Goal: Information Seeking & Learning: Learn about a topic

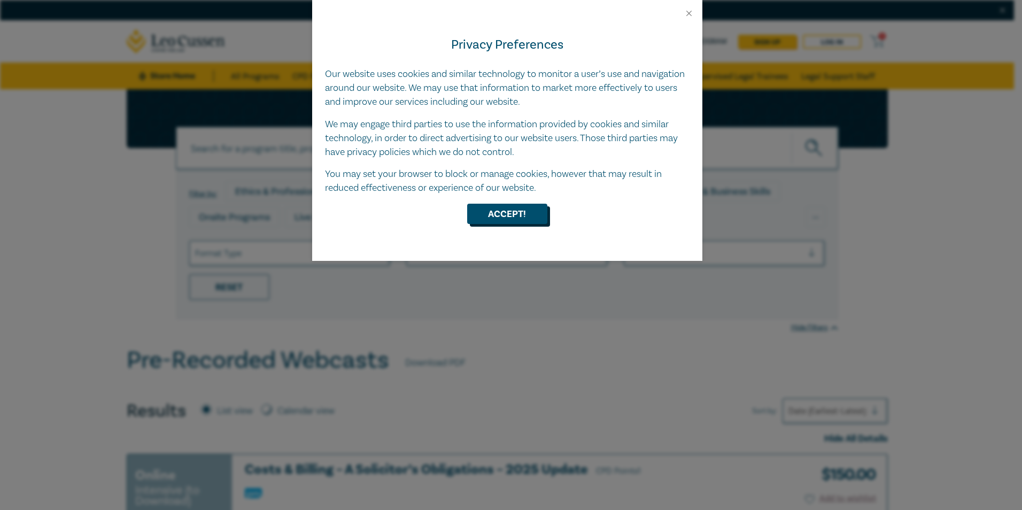
click at [507, 218] on button "Accept!" at bounding box center [507, 214] width 80 height 20
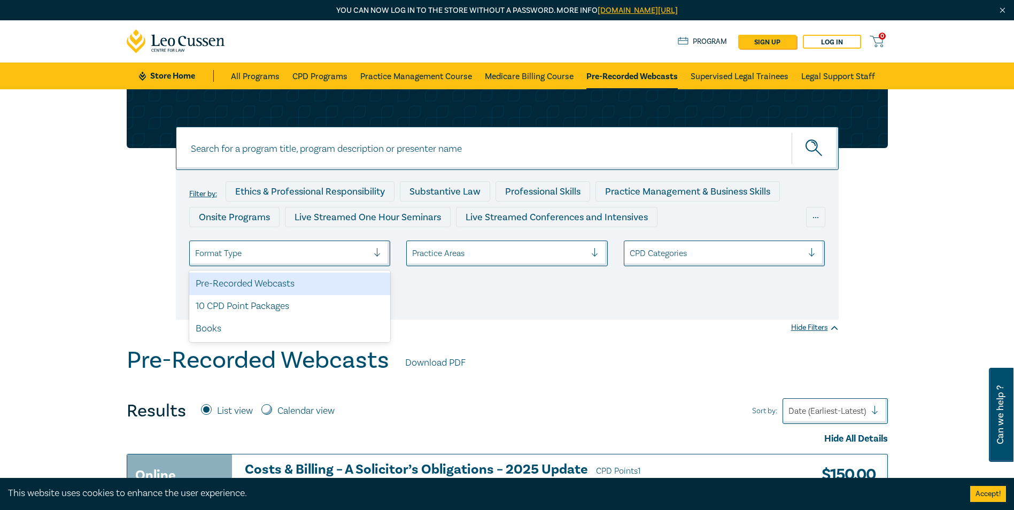
click at [355, 257] on div at bounding box center [282, 253] width 174 height 14
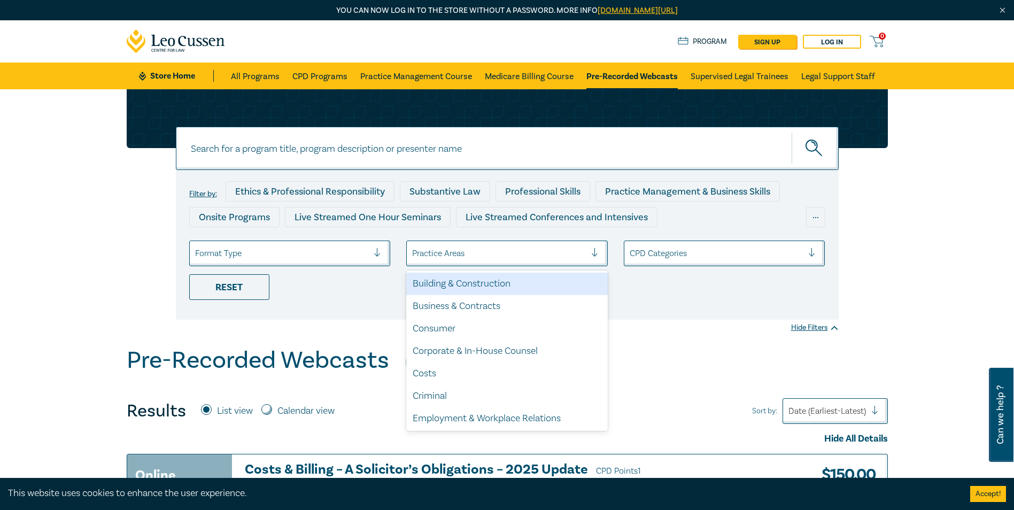
click at [465, 256] on div at bounding box center [499, 253] width 174 height 14
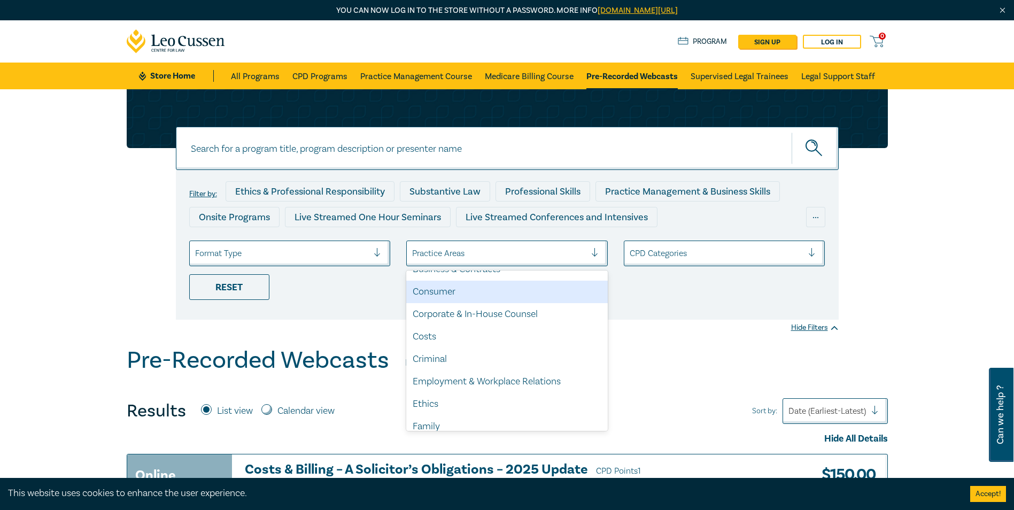
scroll to position [53, 0]
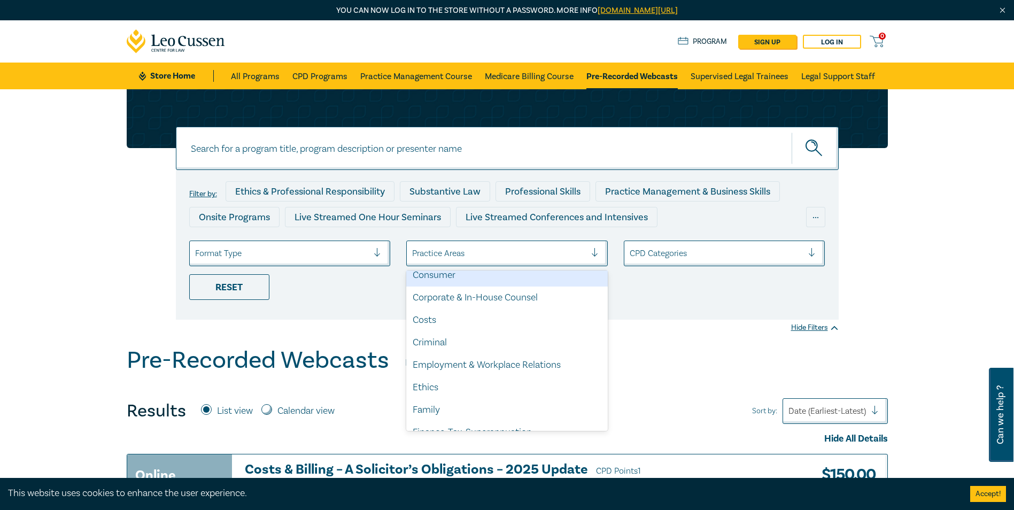
click at [651, 248] on div at bounding box center [717, 253] width 174 height 14
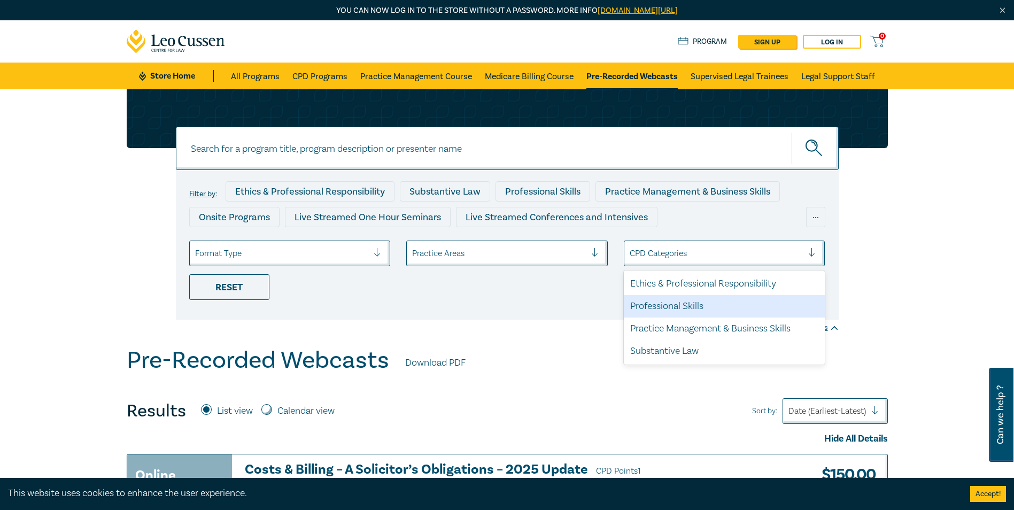
click at [684, 306] on div "Professional Skills" at bounding box center [725, 306] width 202 height 22
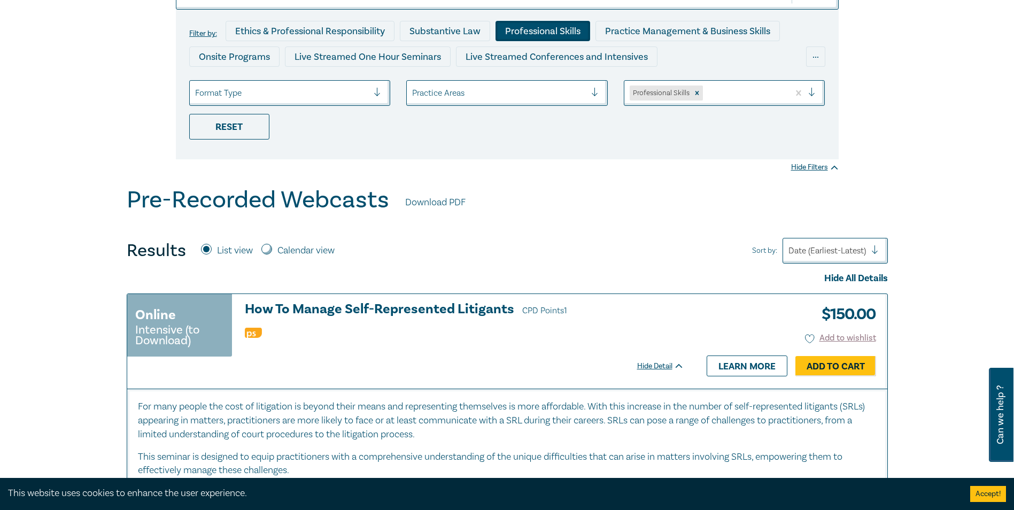
scroll to position [214, 0]
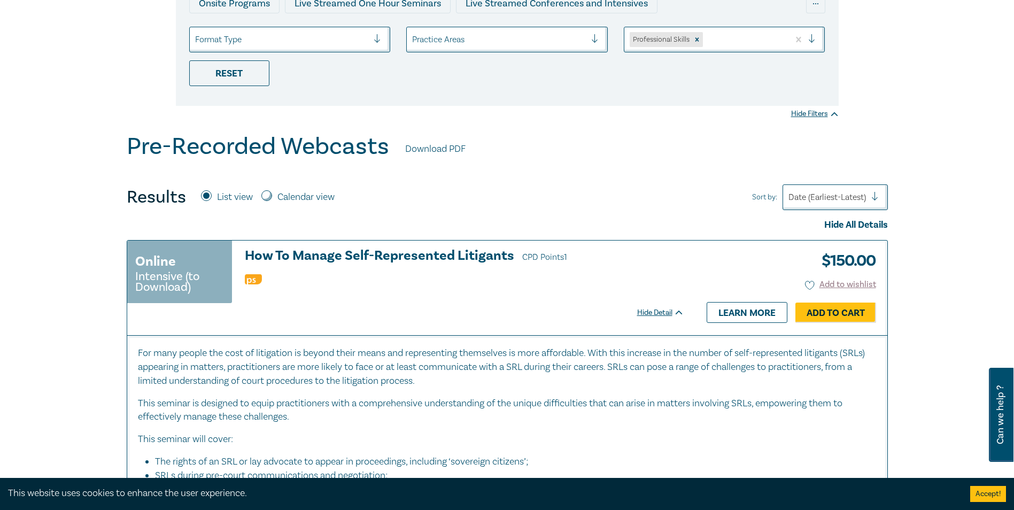
click at [510, 43] on div at bounding box center [499, 40] width 174 height 14
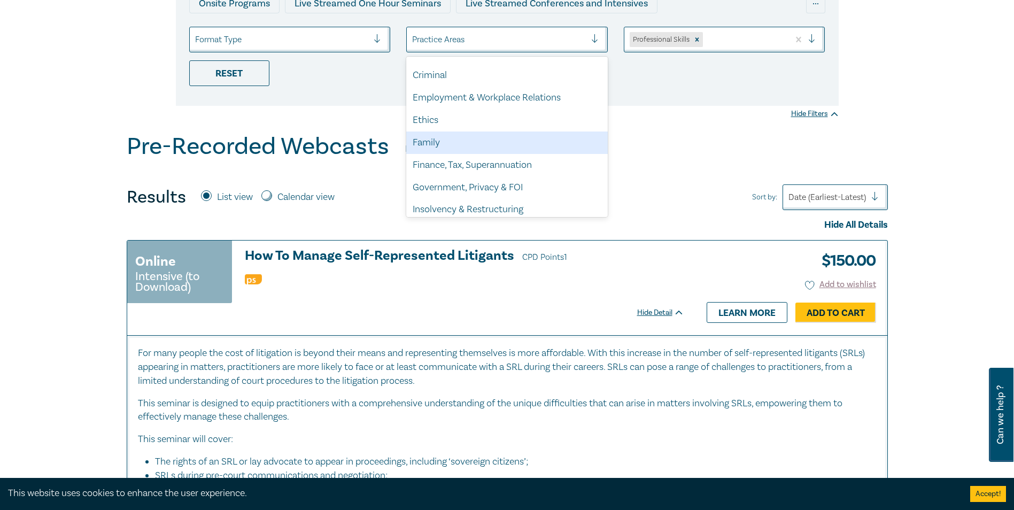
scroll to position [314, 0]
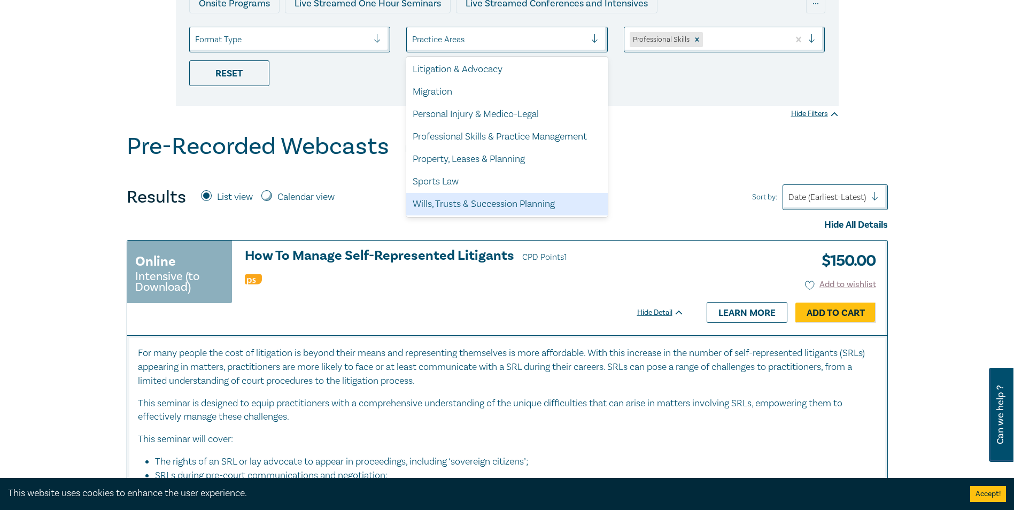
click at [482, 197] on div "Wills, Trusts & Succession Planning" at bounding box center [507, 204] width 202 height 22
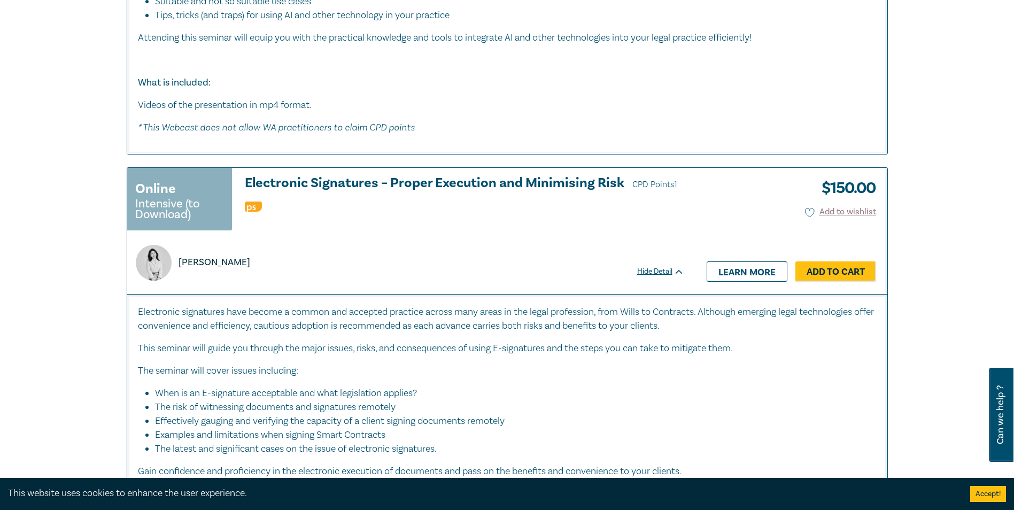
scroll to position [1230, 0]
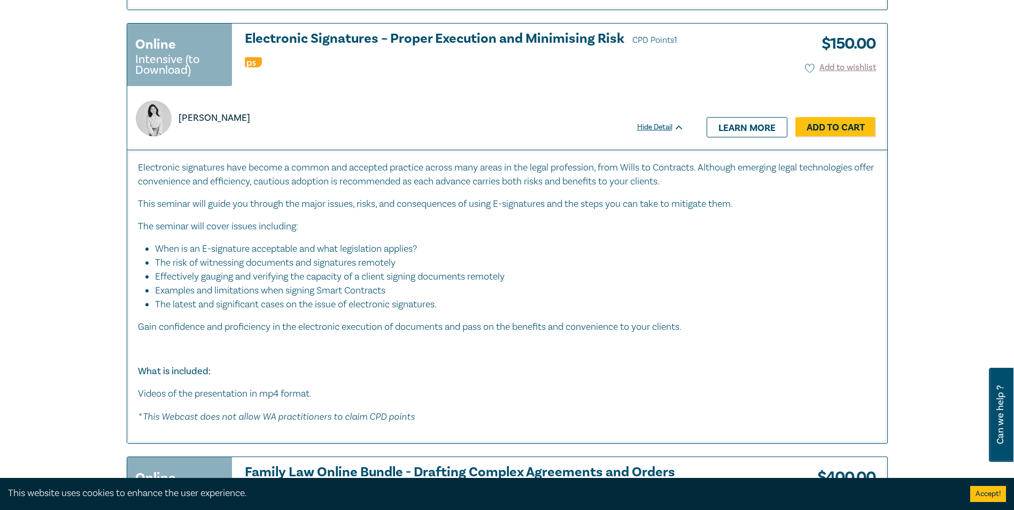
click at [492, 184] on p "Electronic signatures have become a common and accepted practice across many ar…" at bounding box center [507, 175] width 739 height 28
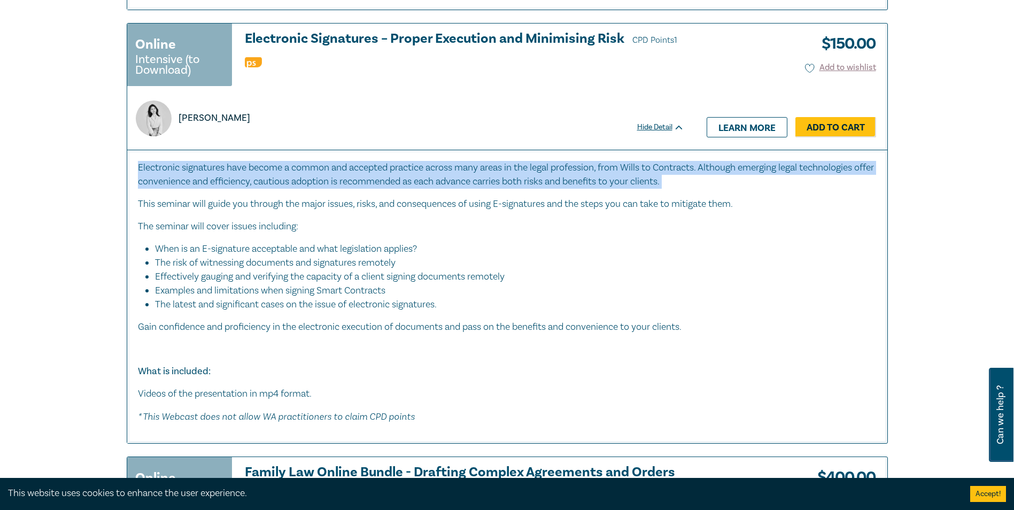
click at [492, 184] on p "Electronic signatures have become a common and accepted practice across many ar…" at bounding box center [507, 175] width 739 height 28
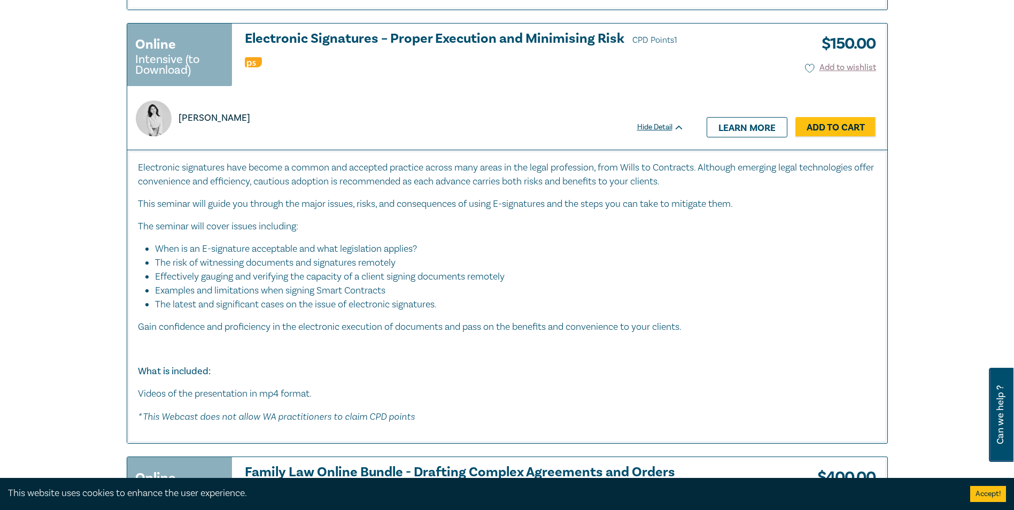
drag, startPoint x: 492, startPoint y: 184, endPoint x: 481, endPoint y: 220, distance: 37.4
click at [481, 220] on p "The seminar will cover issues including:" at bounding box center [507, 227] width 739 height 14
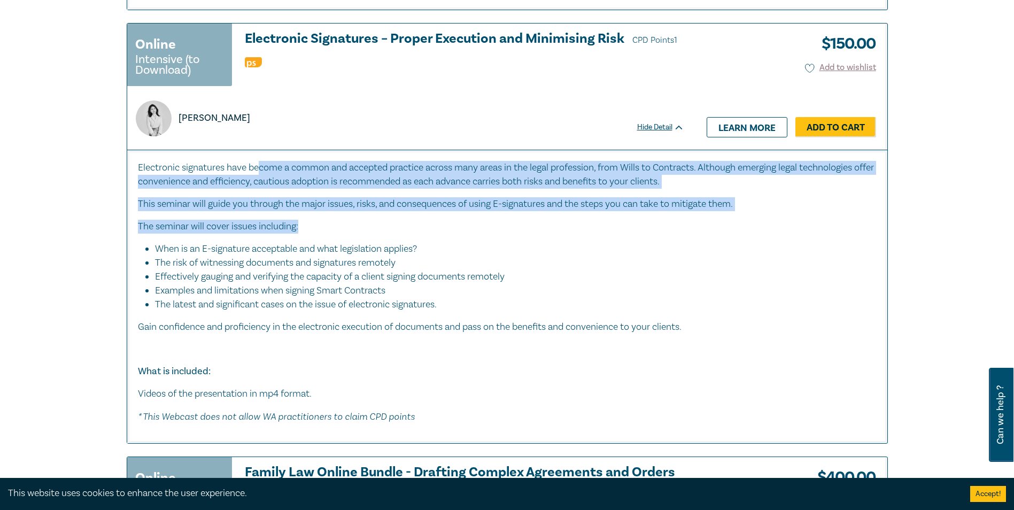
drag, startPoint x: 261, startPoint y: 163, endPoint x: 370, endPoint y: 224, distance: 125.2
click at [370, 224] on div "Electronic signatures have become a common and accepted practice across many ar…" at bounding box center [507, 292] width 739 height 263
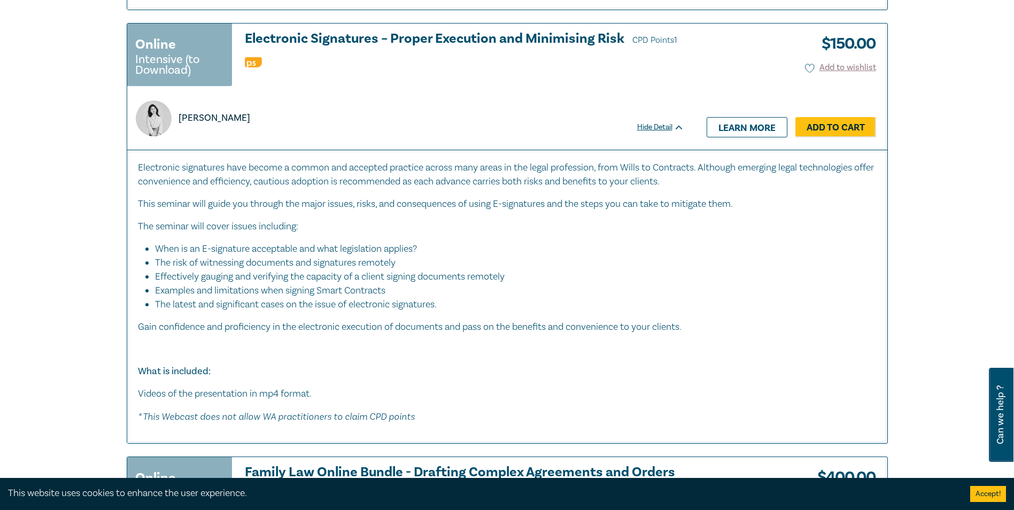
drag, startPoint x: 370, startPoint y: 224, endPoint x: 281, endPoint y: 233, distance: 89.7
click at [281, 233] on div "Electronic signatures have become a common and accepted practice across many ar…" at bounding box center [507, 292] width 739 height 263
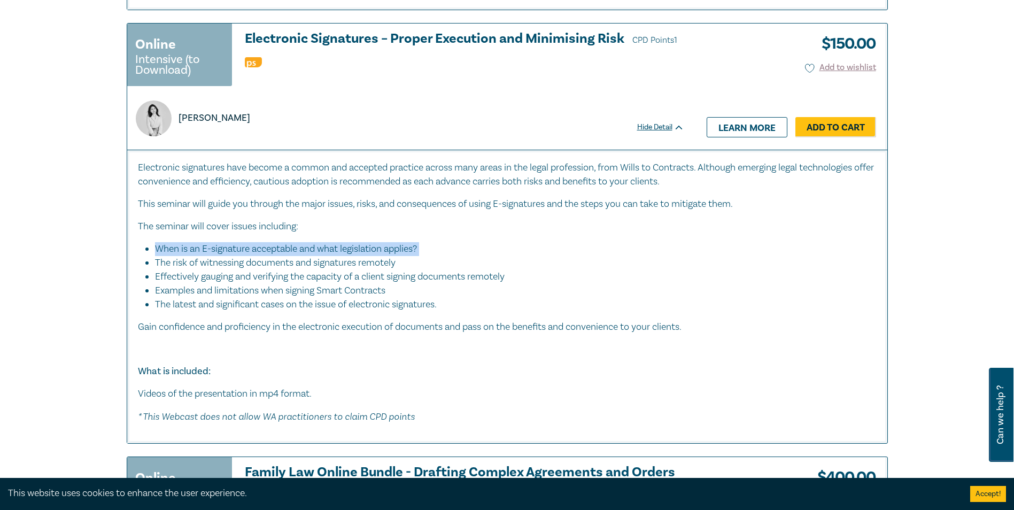
click at [281, 233] on div "Electronic signatures have become a common and accepted practice across many ar…" at bounding box center [507, 292] width 739 height 263
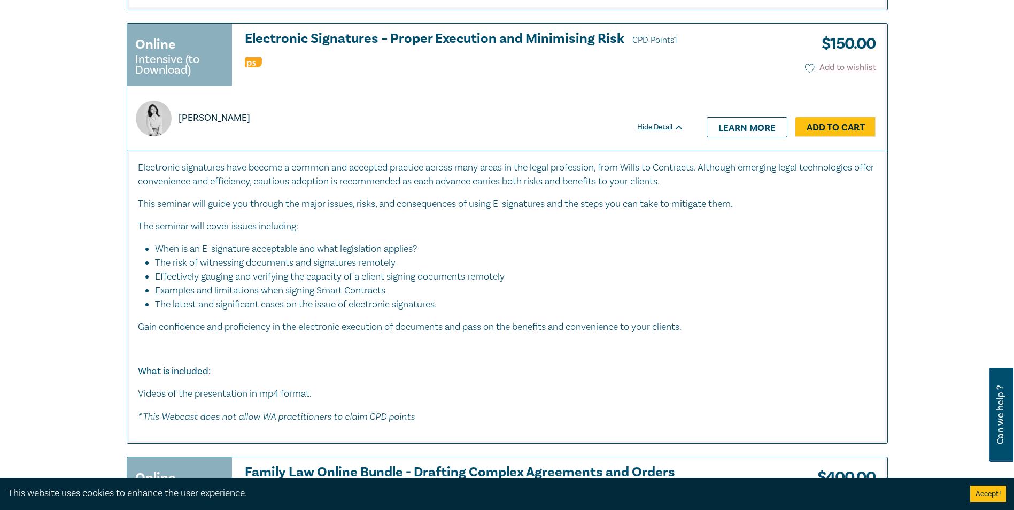
drag, startPoint x: 281, startPoint y: 233, endPoint x: 288, endPoint y: 273, distance: 40.7
click at [288, 273] on li "Effectively gauging and verifying the capacity of a client signing documents re…" at bounding box center [510, 277] width 711 height 14
drag, startPoint x: 288, startPoint y: 273, endPoint x: 488, endPoint y: 315, distance: 204.2
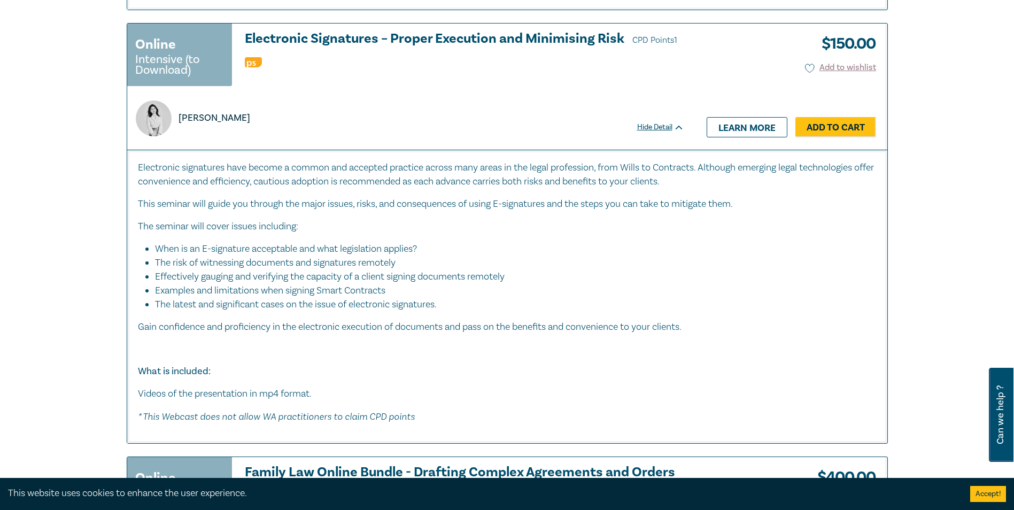
click at [481, 320] on p "Gain confidence and proficiency in the electronic execution of documents and pa…" at bounding box center [507, 327] width 739 height 14
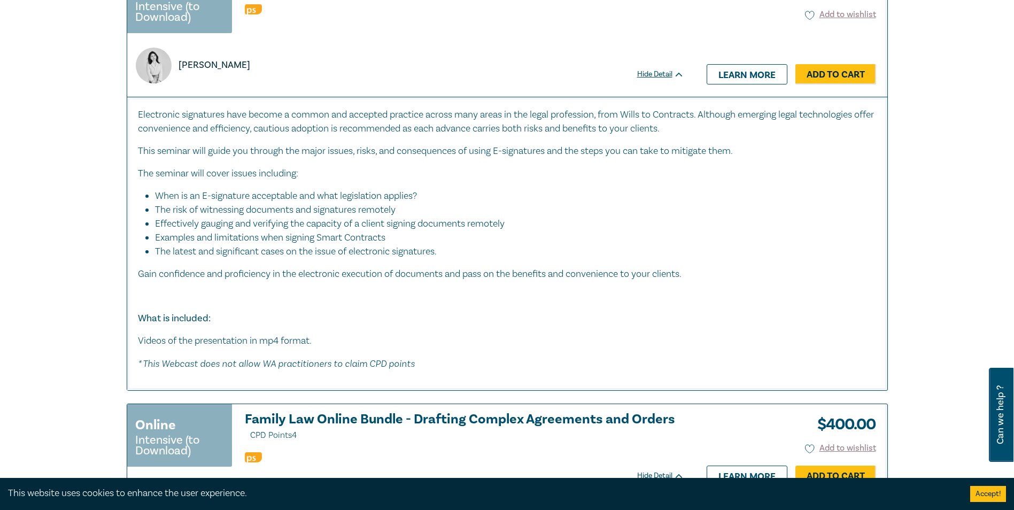
scroll to position [1283, 0]
click at [329, 250] on li "The latest and significant cases on the issue of electronic signatures." at bounding box center [516, 251] width 722 height 14
drag, startPoint x: 329, startPoint y: 250, endPoint x: 454, endPoint y: 293, distance: 132.9
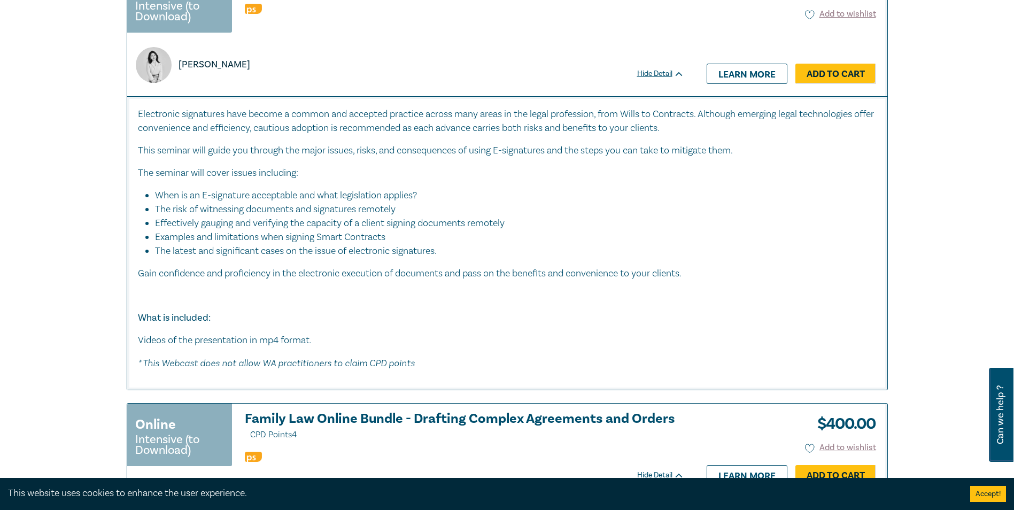
click at [448, 291] on p at bounding box center [507, 296] width 739 height 14
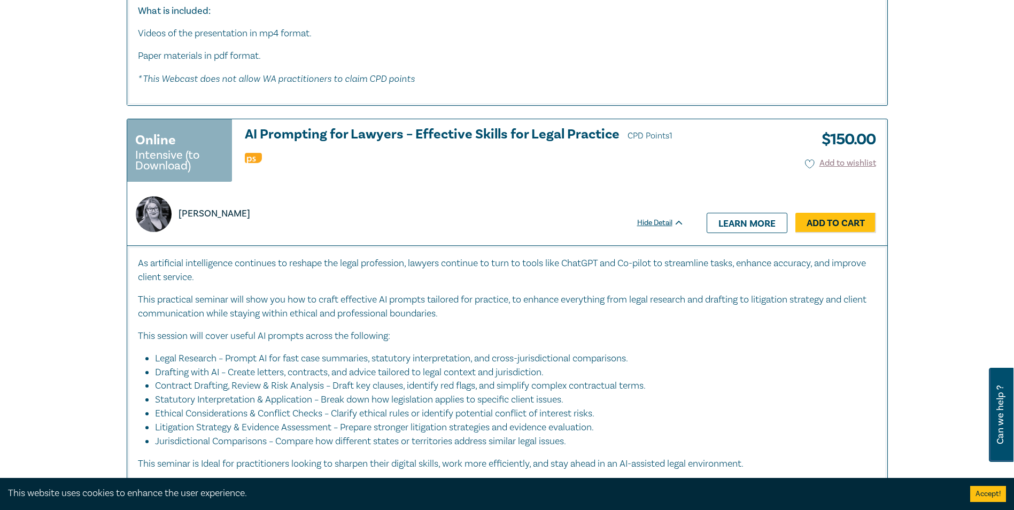
scroll to position [2726, 0]
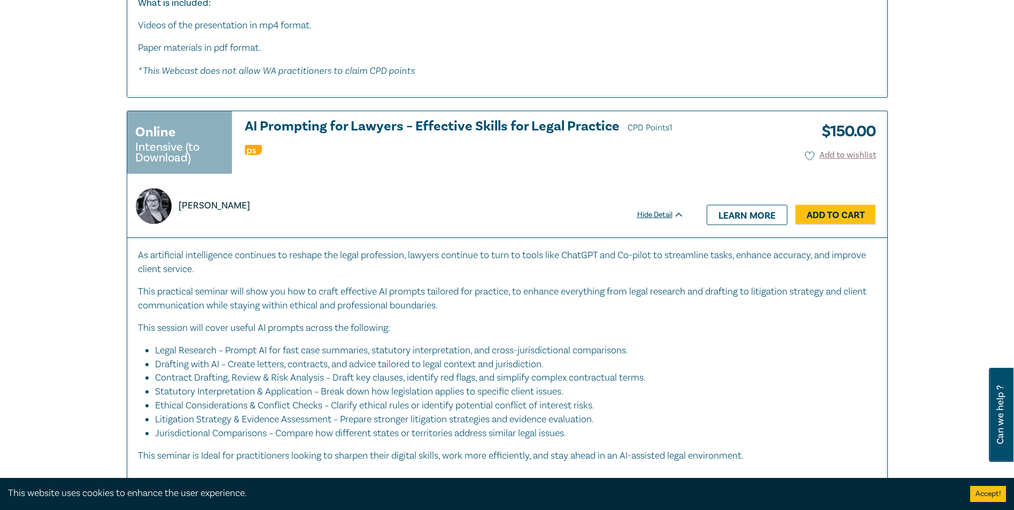
click at [473, 249] on p "As artificial intelligence continues to reshape the legal profession, lawyers c…" at bounding box center [507, 263] width 739 height 28
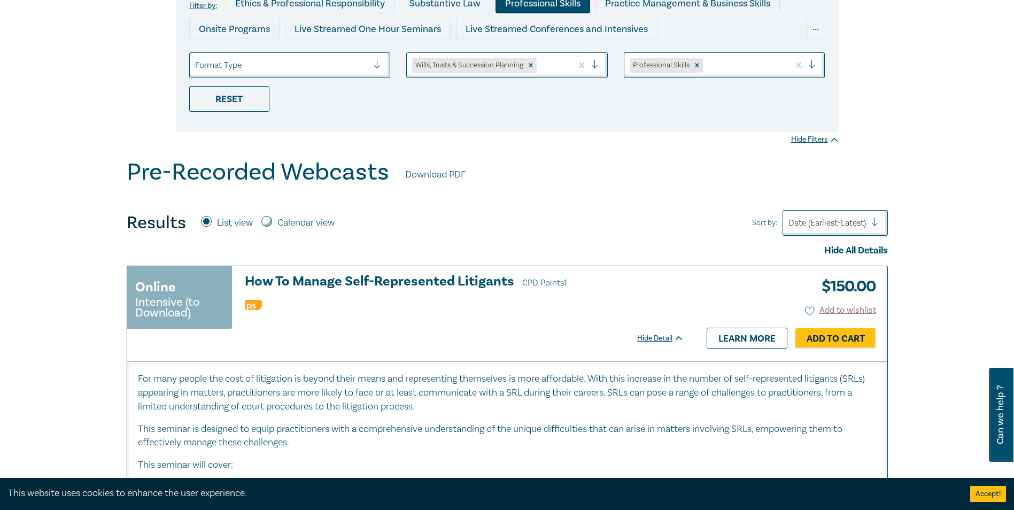
scroll to position [0, 0]
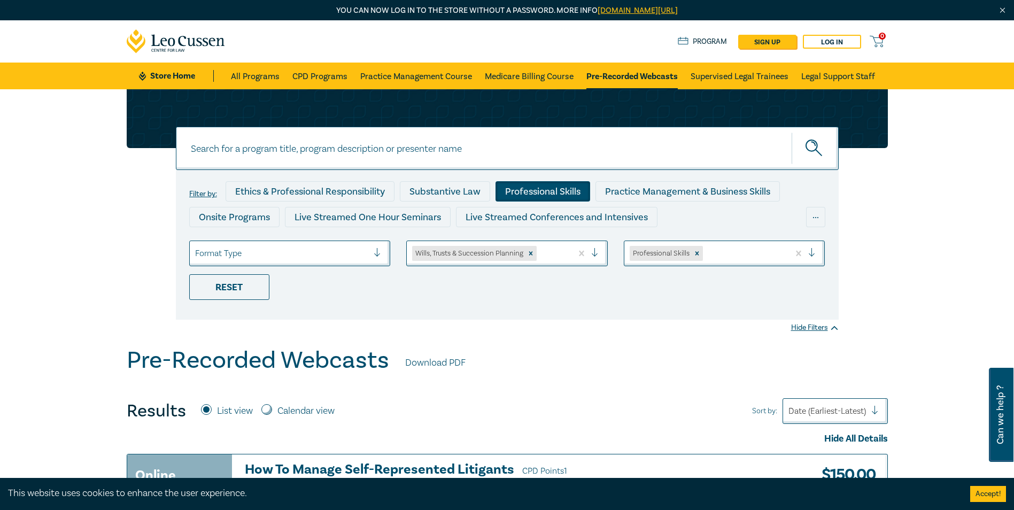
click at [359, 259] on div at bounding box center [282, 253] width 174 height 14
click at [561, 320] on div "Filter by: Ethics & Professional Responsibility Substantive Law Professional Sk…" at bounding box center [507, 217] width 1014 height 257
click at [695, 258] on div "Remove Professional Skills" at bounding box center [697, 253] width 12 height 15
click at [664, 256] on div at bounding box center [717, 253] width 174 height 14
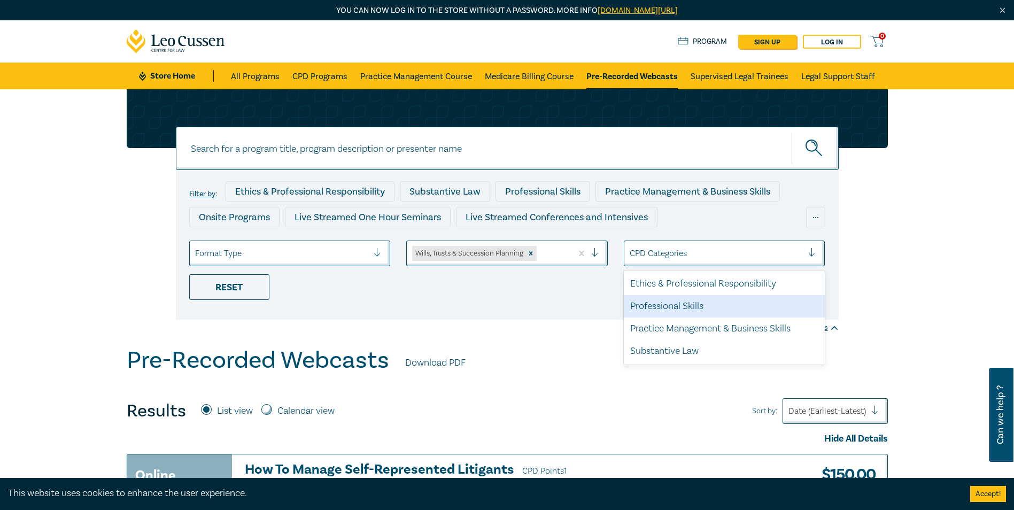
click at [566, 332] on div "Filter by: Ethics & Professional Responsibility Substantive Law Professional Sk…" at bounding box center [507, 217] width 1014 height 257
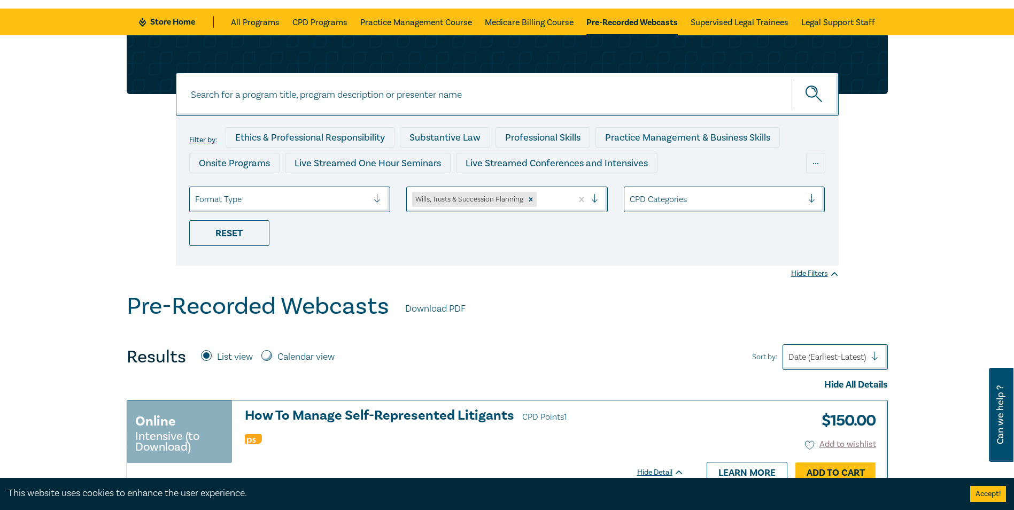
scroll to position [214, 0]
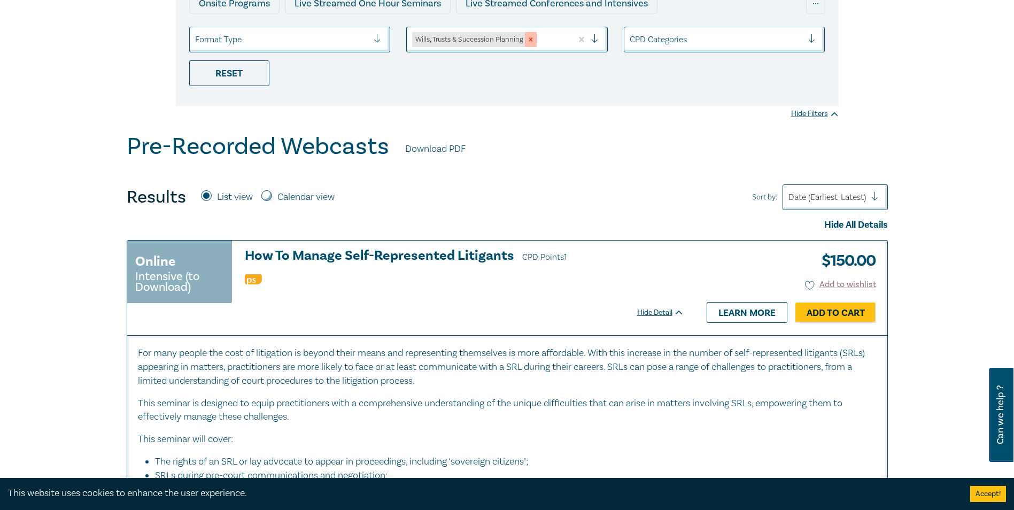
click at [535, 40] on icon "Remove Wills, Trusts & Succession Planning" at bounding box center [530, 39] width 7 height 7
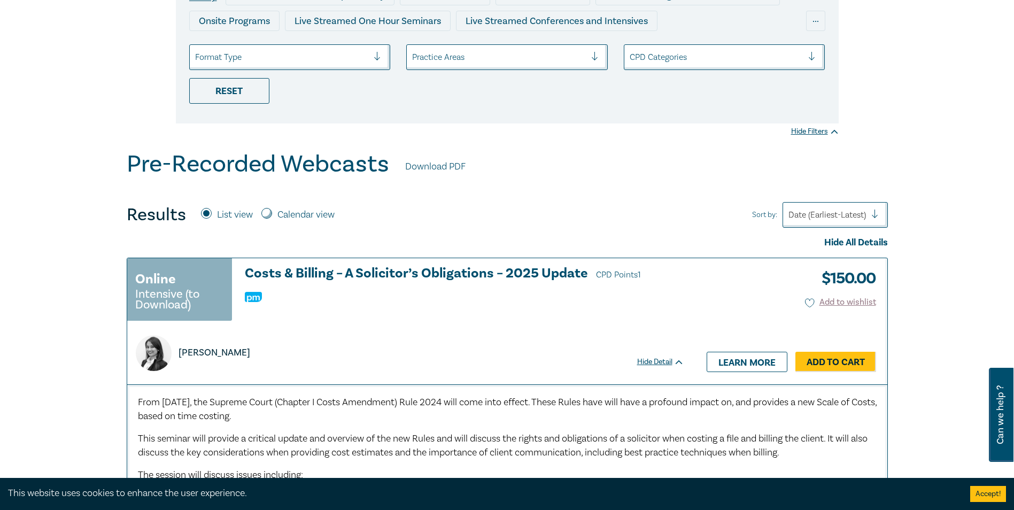
scroll to position [40, 0]
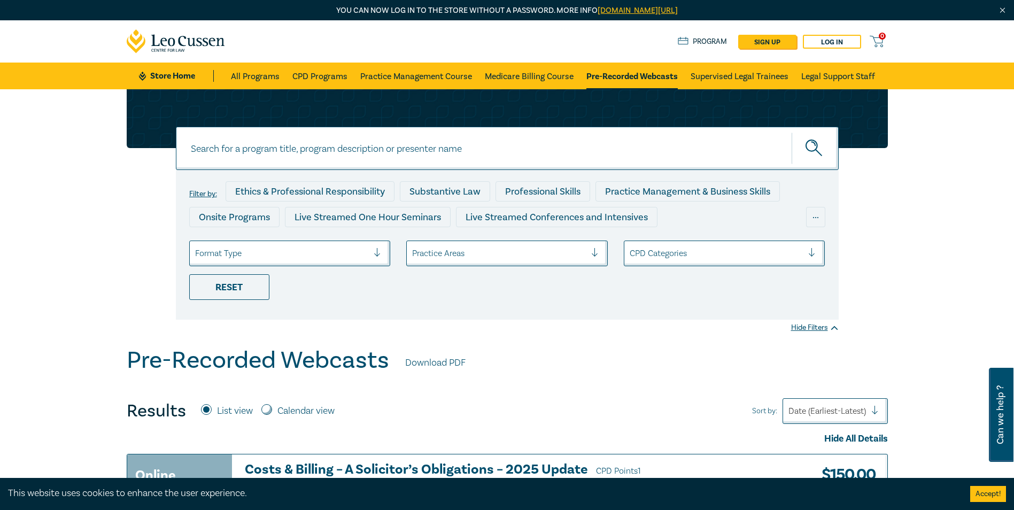
click at [521, 254] on div at bounding box center [499, 253] width 174 height 14
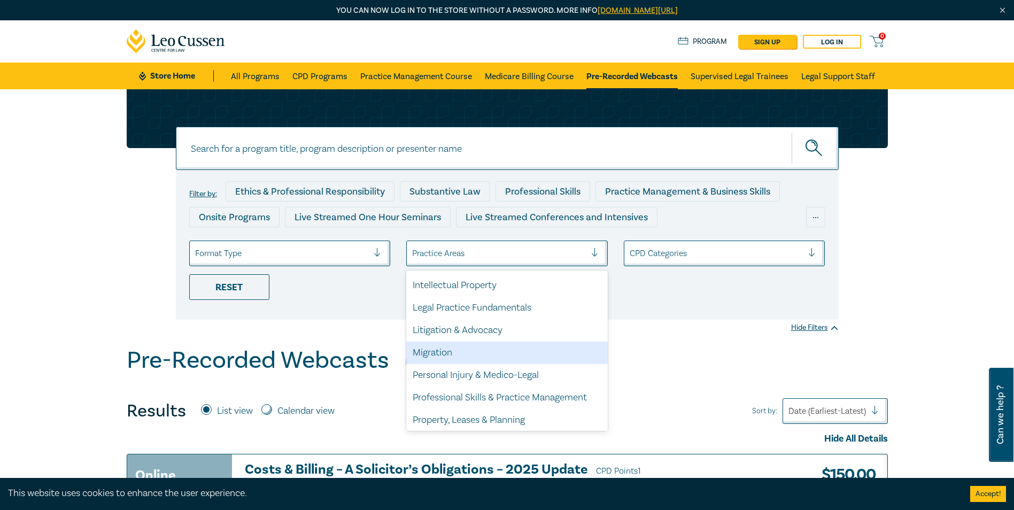
scroll to position [314, 0]
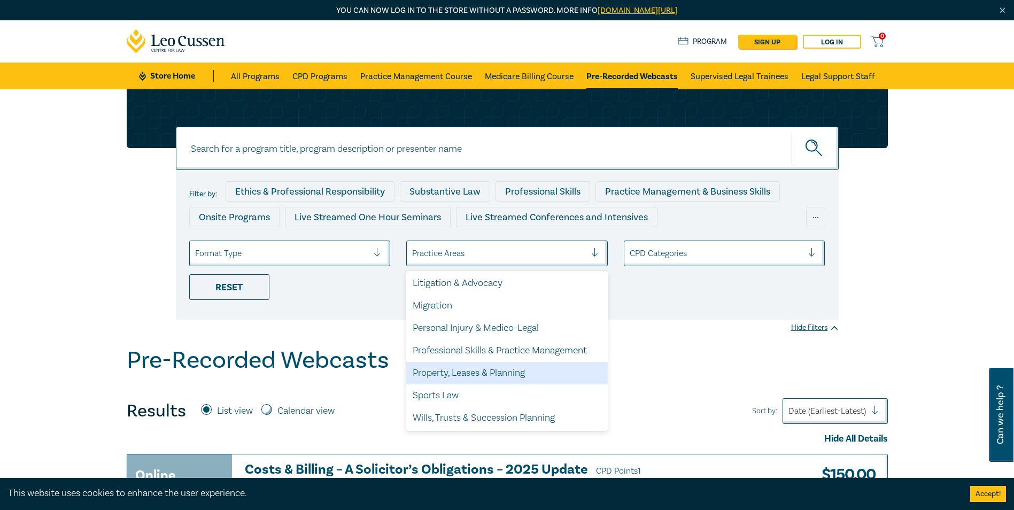
click at [508, 368] on div "Property, Leases & Planning" at bounding box center [507, 373] width 202 height 22
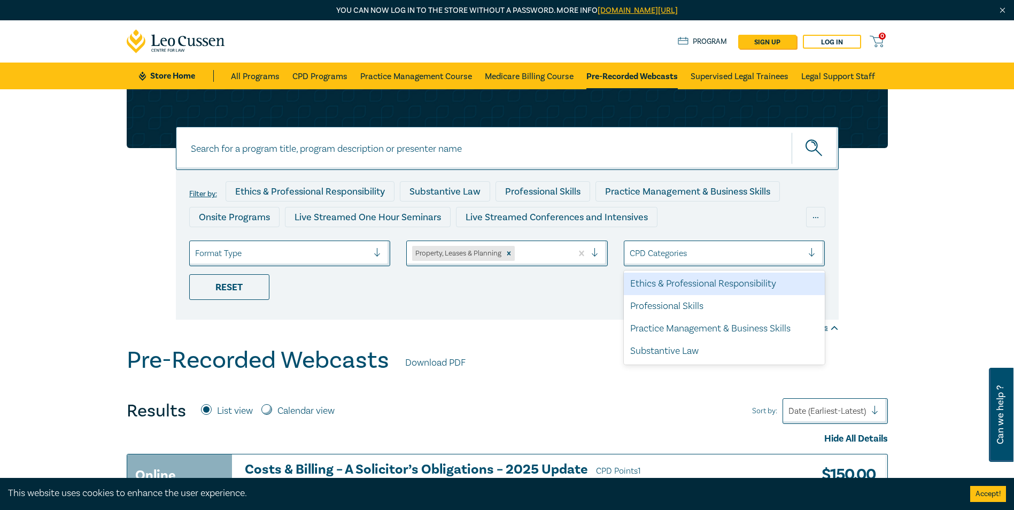
click at [676, 250] on div at bounding box center [717, 253] width 174 height 14
click at [509, 310] on div "Filter by: Ethics & Professional Responsibility Substantive Law Professional Sk…" at bounding box center [507, 245] width 663 height 150
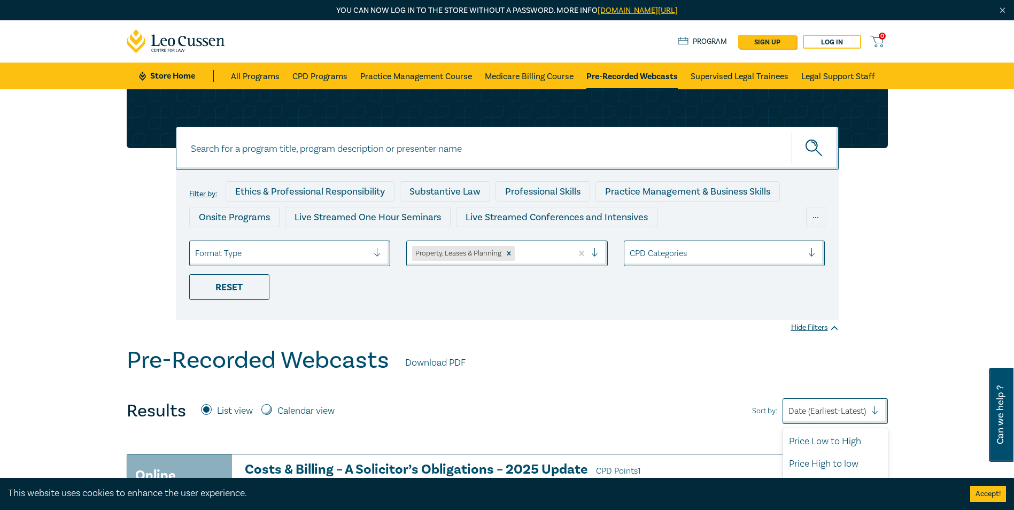
click at [826, 414] on div at bounding box center [827, 411] width 78 height 14
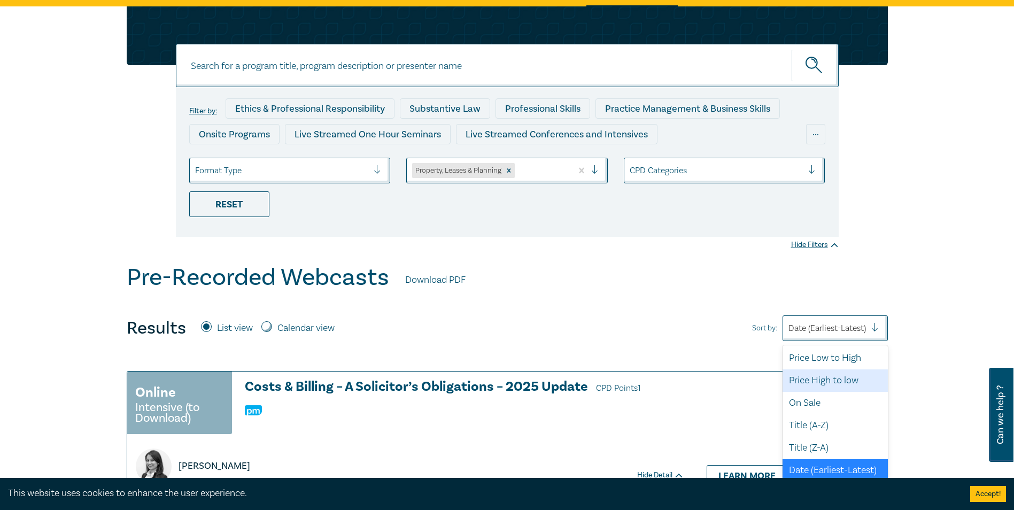
click at [828, 383] on div "Price High to low" at bounding box center [835, 380] width 105 height 22
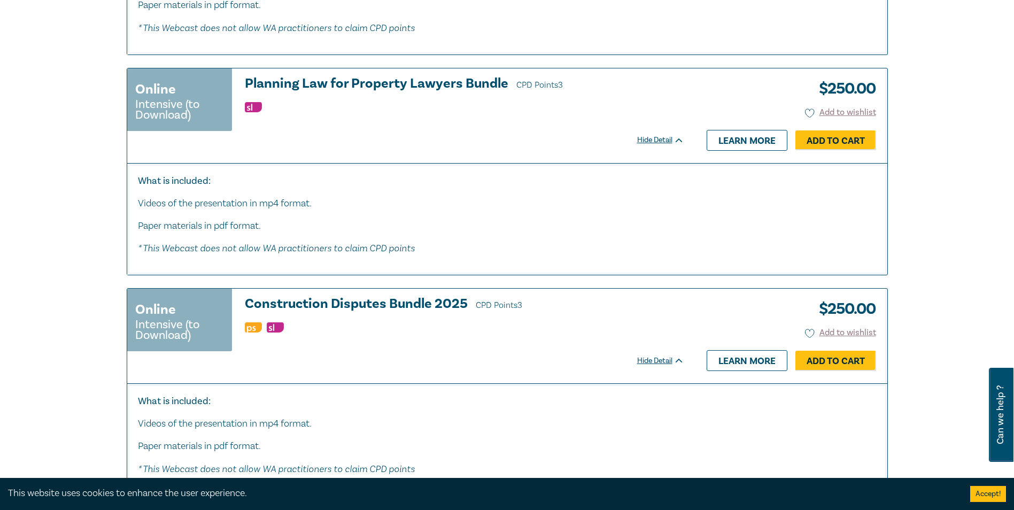
scroll to position [3314, 0]
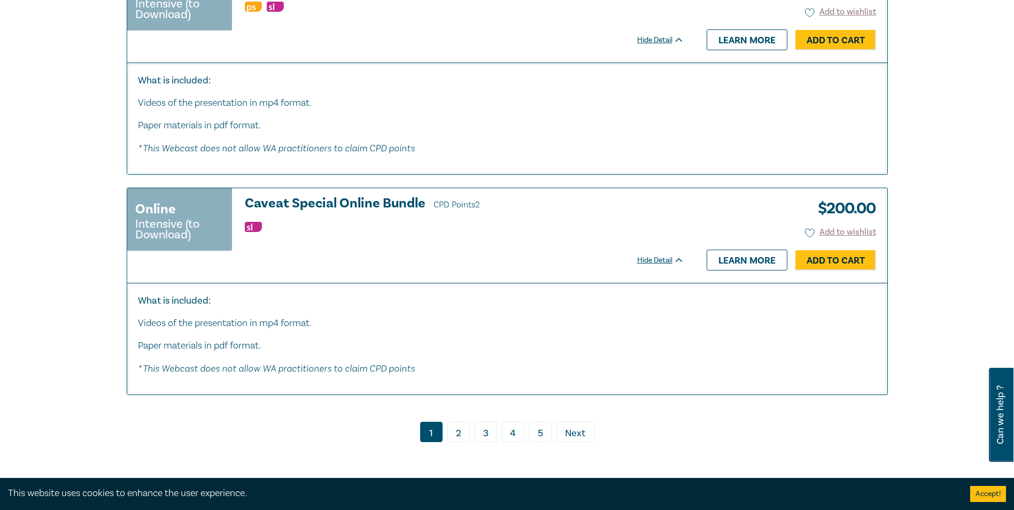
click at [463, 425] on link "2" at bounding box center [458, 432] width 22 height 20
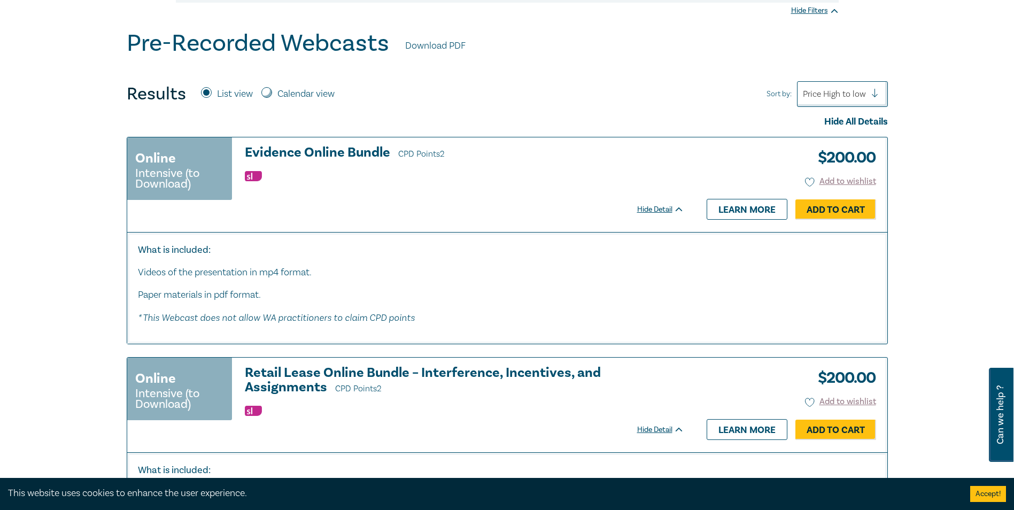
scroll to position [160, 0]
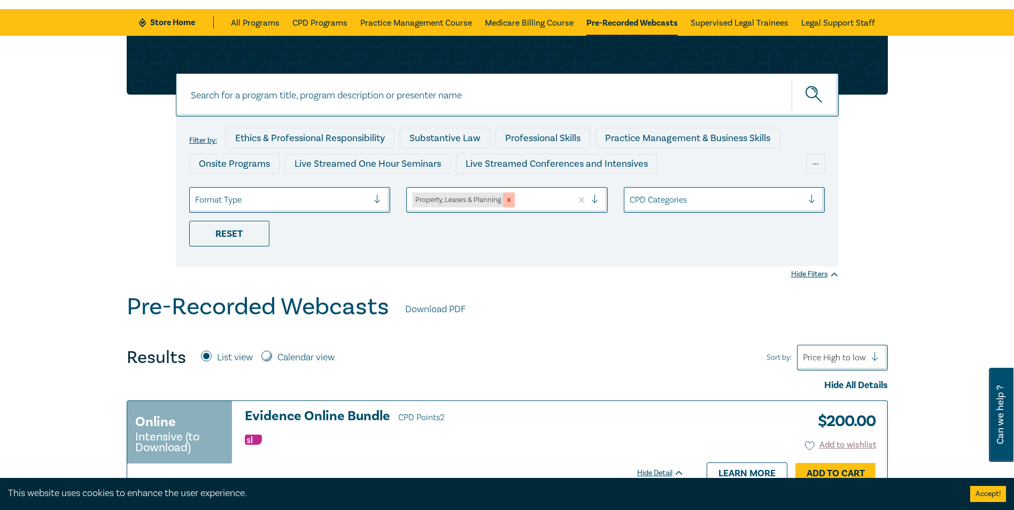
click at [512, 202] on icon "Remove Property, Leases & Planning" at bounding box center [508, 199] width 7 height 7
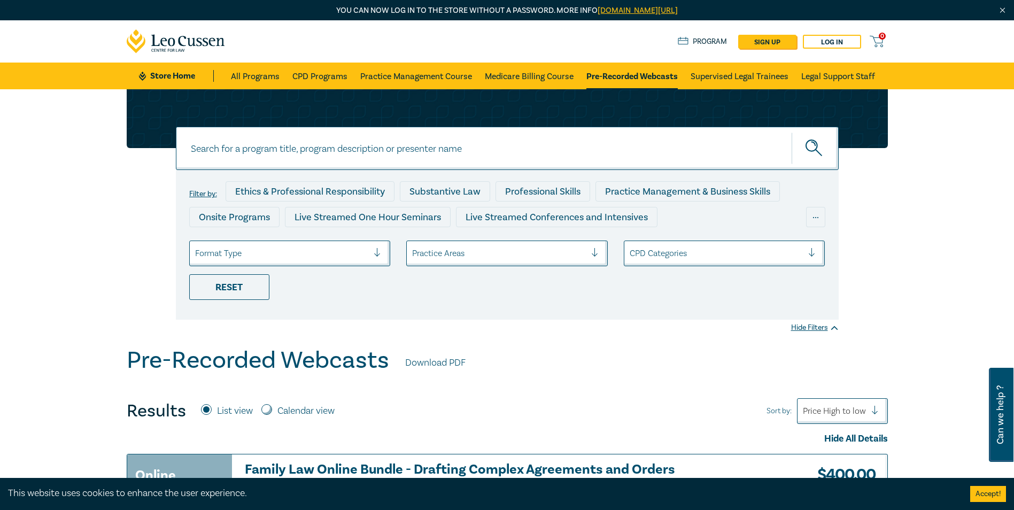
click at [515, 255] on div at bounding box center [499, 253] width 174 height 14
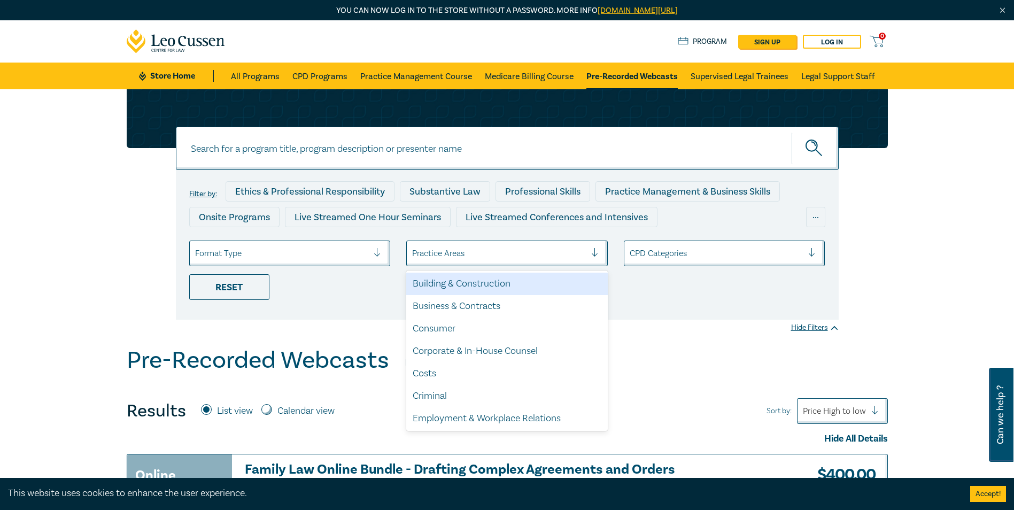
click at [483, 289] on div "Building & Construction" at bounding box center [507, 284] width 202 height 22
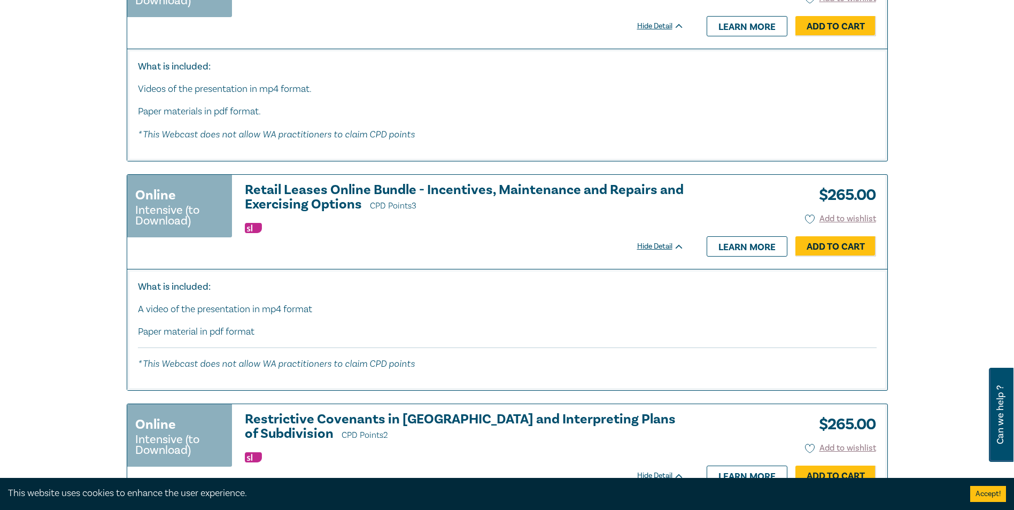
scroll to position [1550, 0]
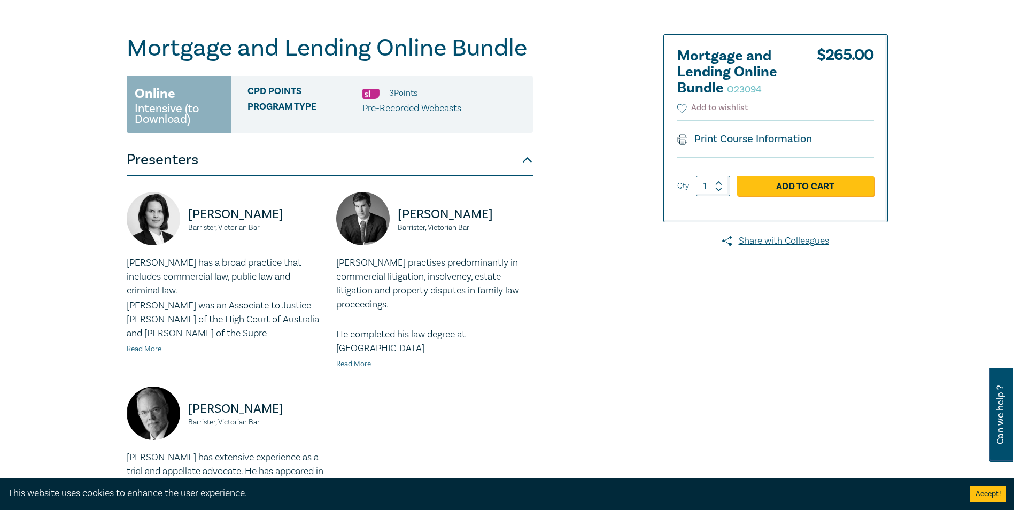
scroll to position [107, 0]
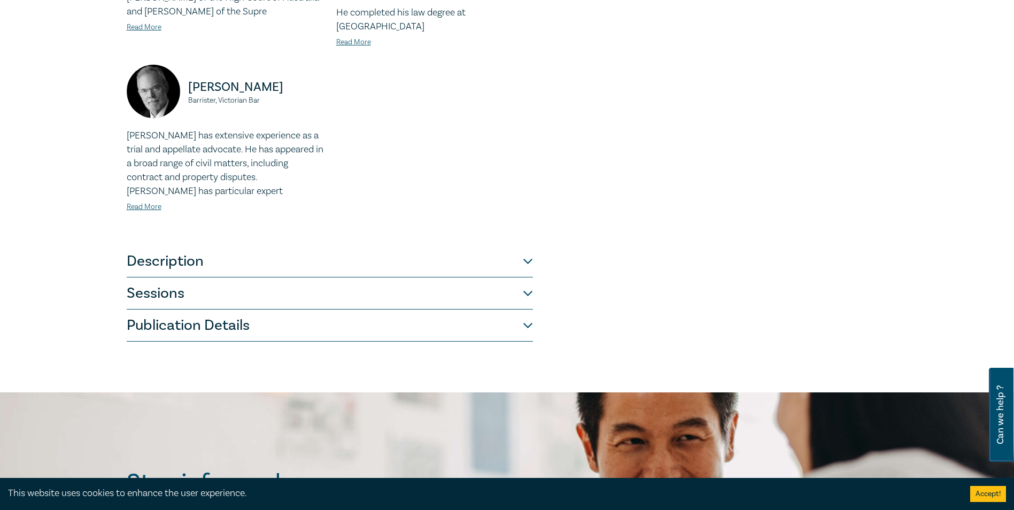
click at [177, 245] on button "Description" at bounding box center [330, 261] width 406 height 32
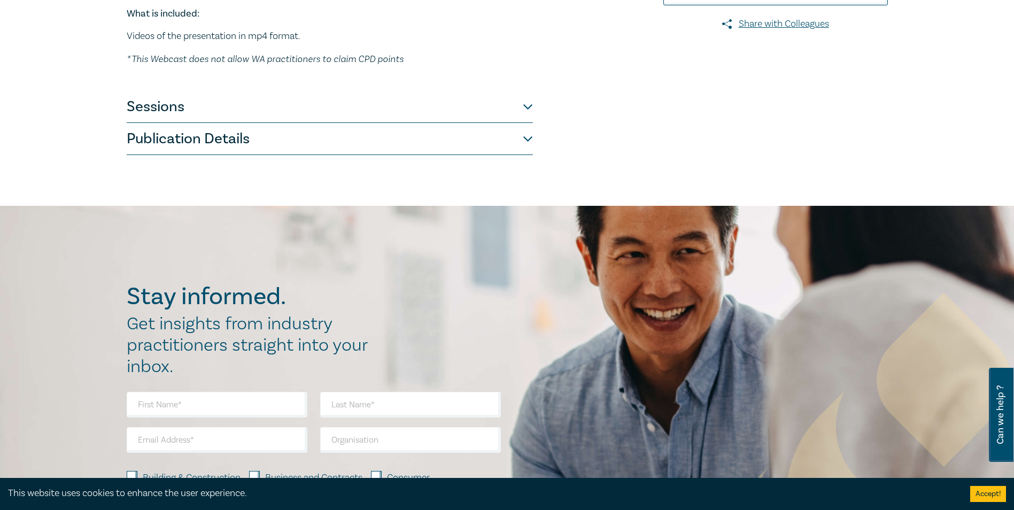
scroll to position [156, 0]
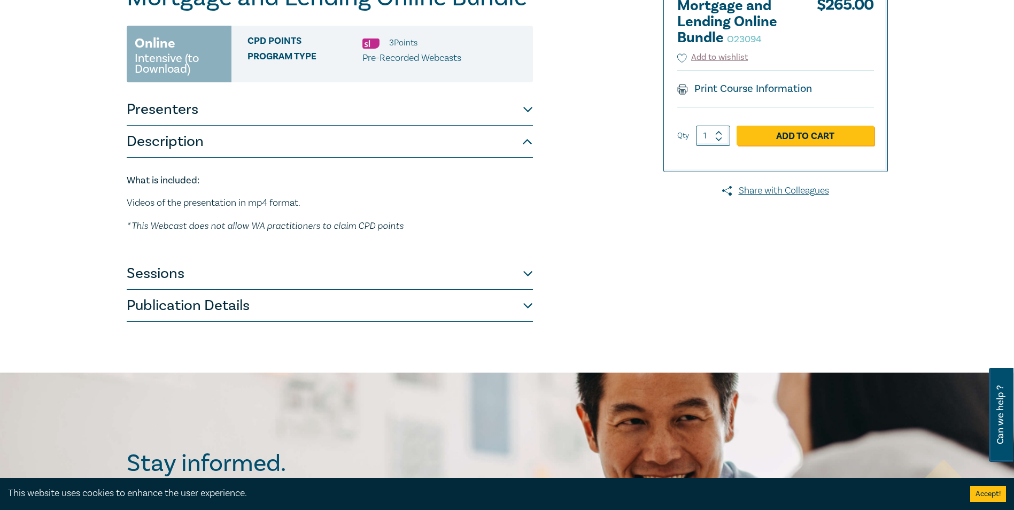
click at [167, 275] on button "Sessions" at bounding box center [330, 274] width 406 height 32
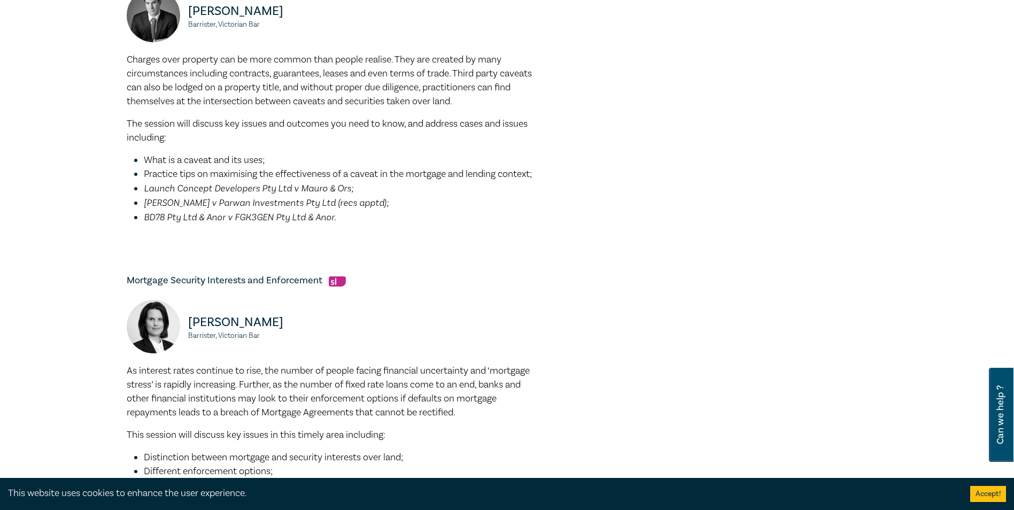
scroll to position [423, 0]
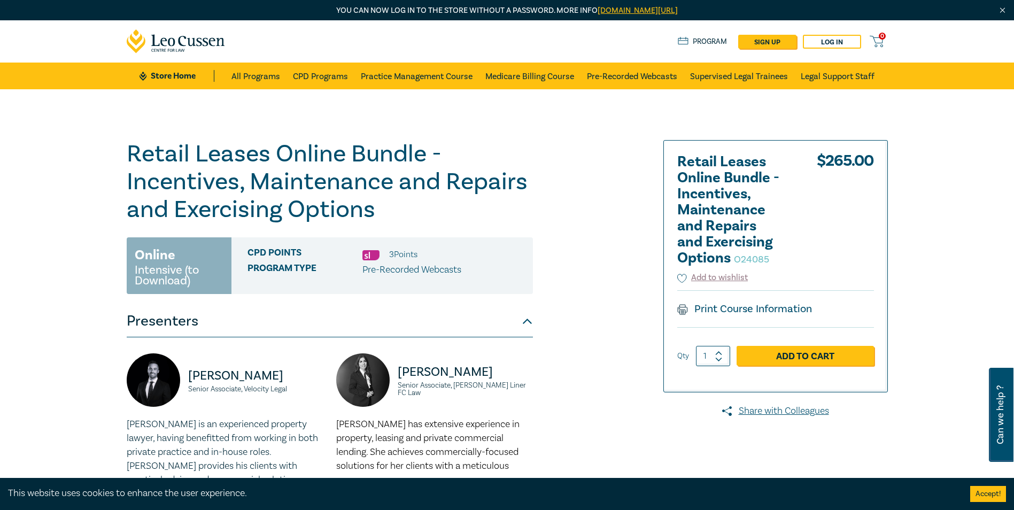
scroll to position [53, 0]
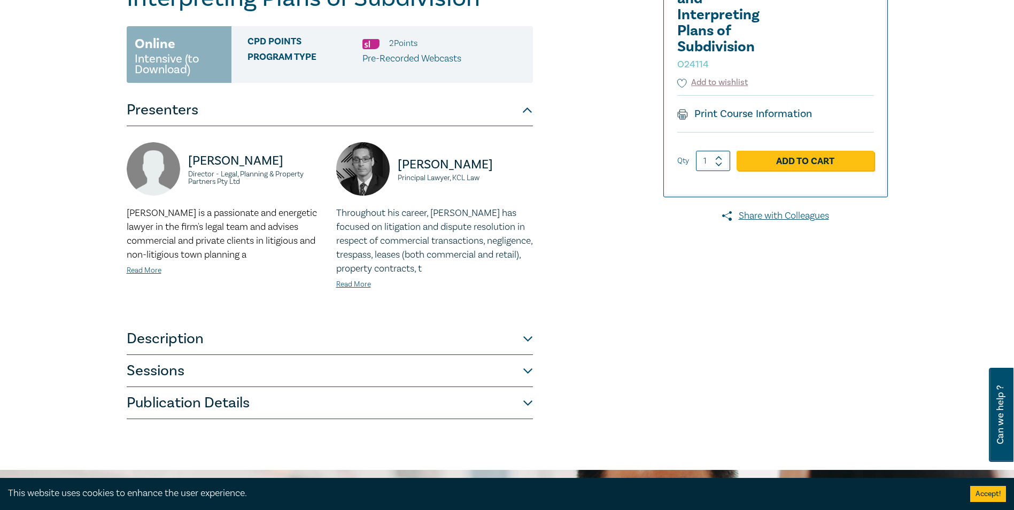
scroll to position [214, 0]
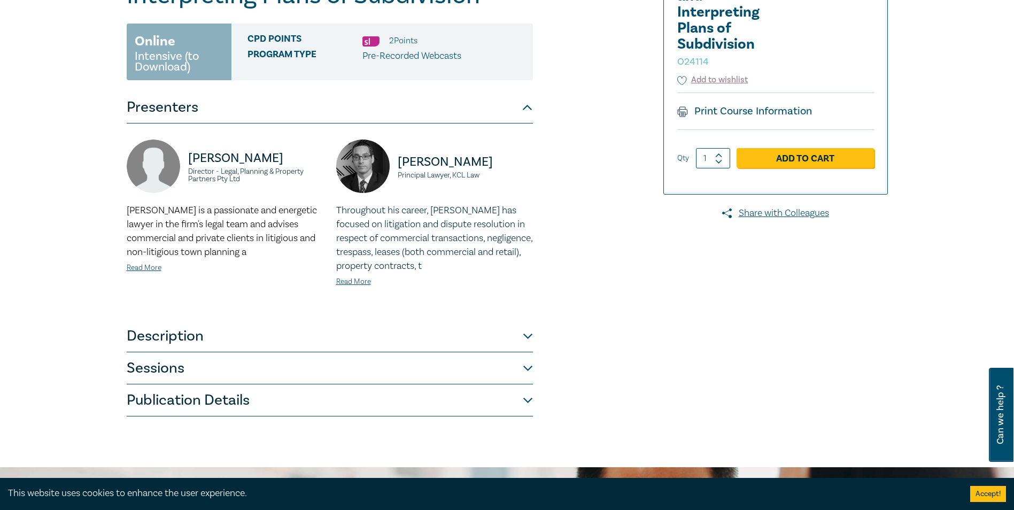
click at [203, 352] on button "Sessions" at bounding box center [330, 368] width 406 height 32
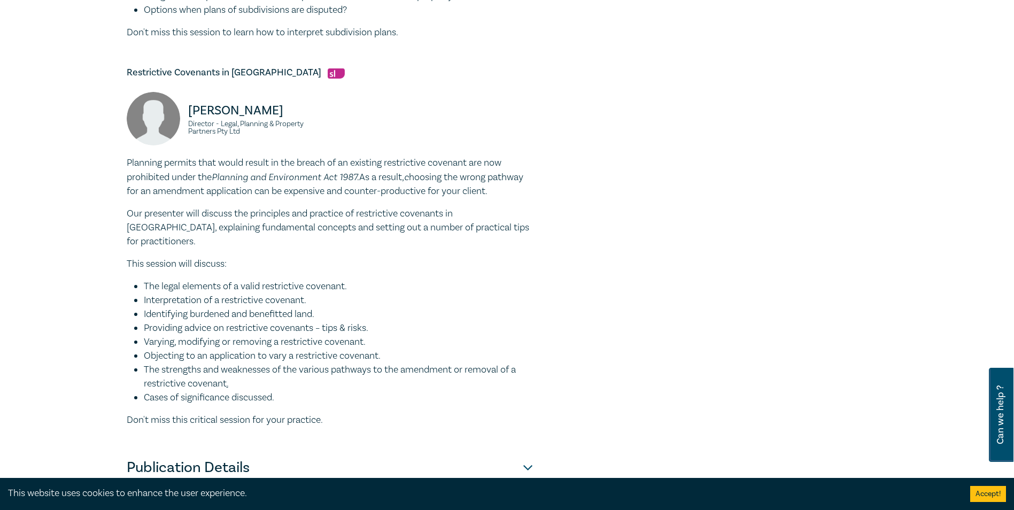
scroll to position [748, 0]
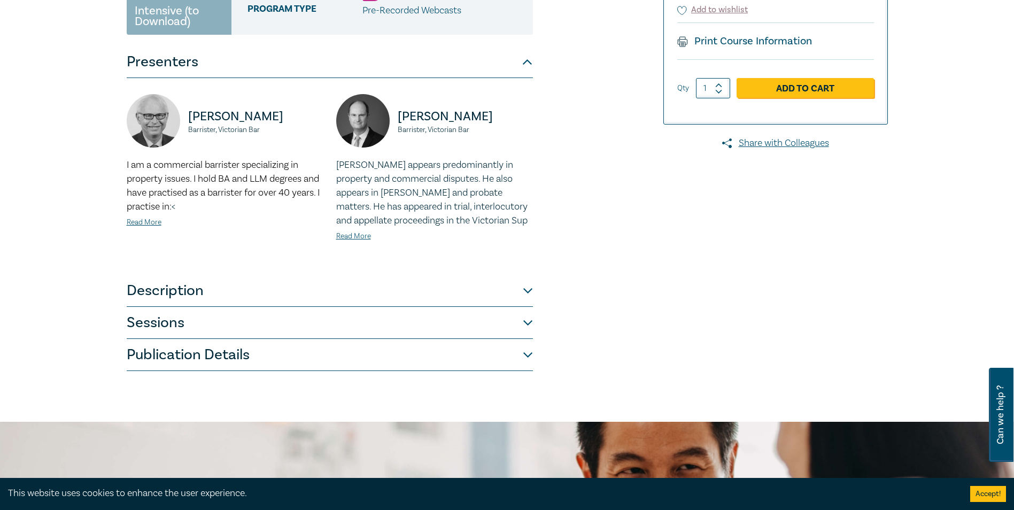
scroll to position [214, 0]
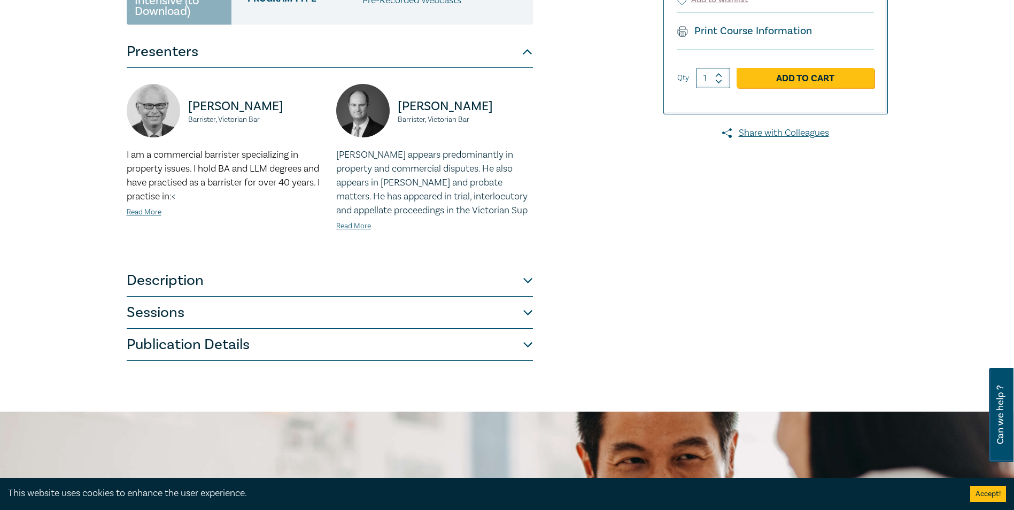
click at [191, 320] on button "Sessions" at bounding box center [330, 313] width 406 height 32
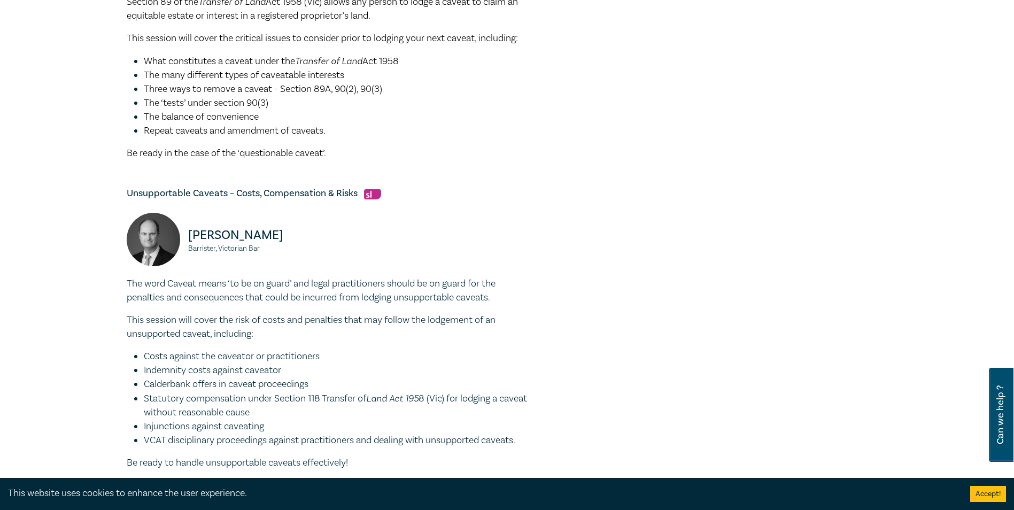
scroll to position [481, 0]
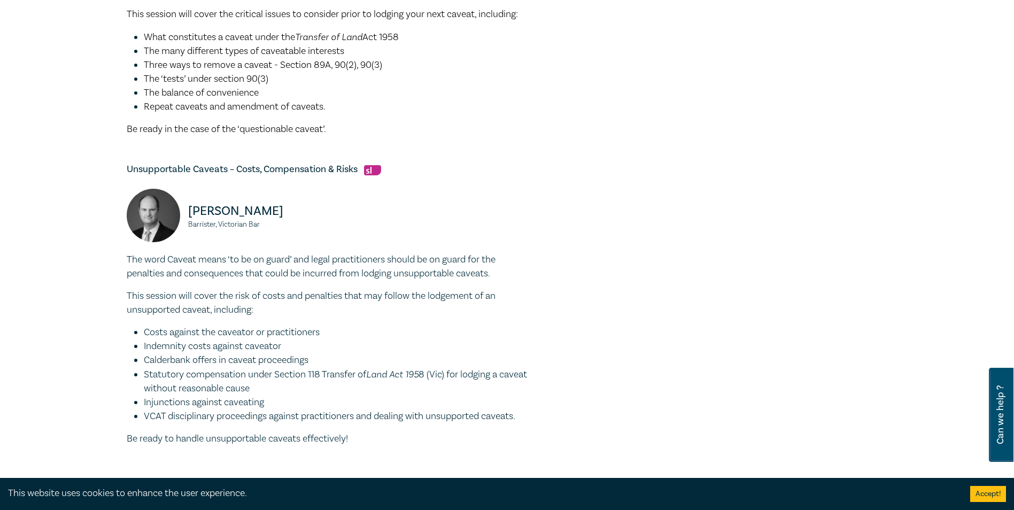
click at [168, 335] on li "Costs against the caveator or practitioners" at bounding box center [338, 333] width 389 height 14
click at [262, 369] on li "Statutory compensation under Section 118 Transfer of Land Act 195 8 (Vic) for l…" at bounding box center [338, 381] width 389 height 28
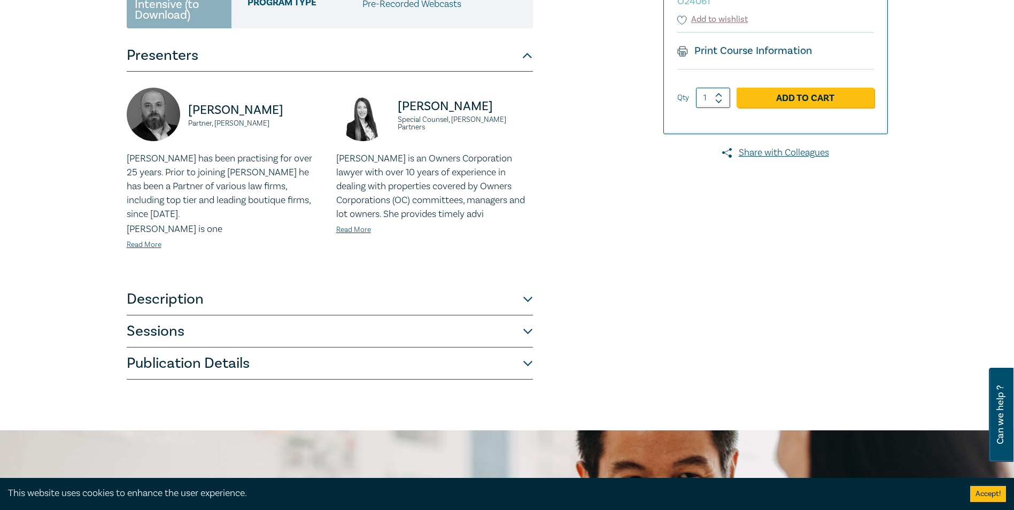
scroll to position [214, 0]
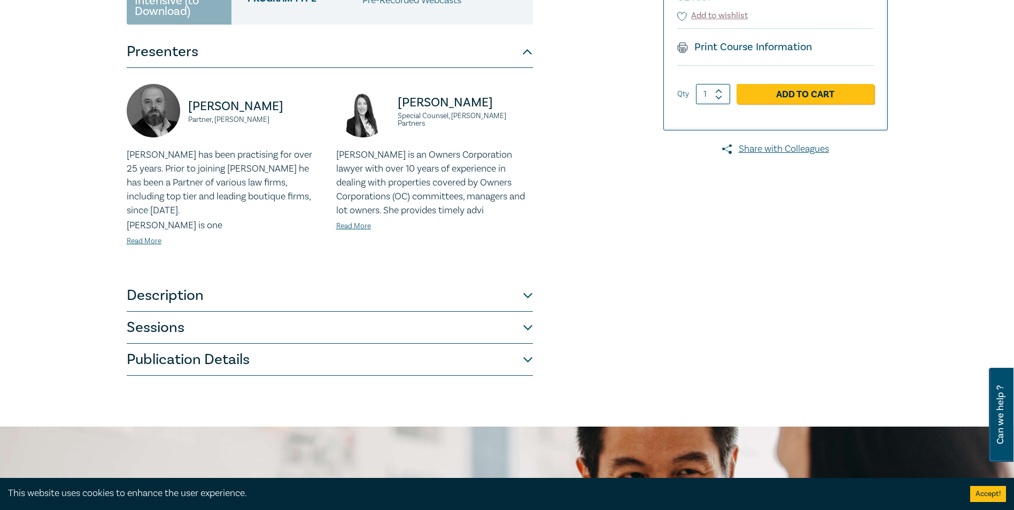
click at [203, 316] on button "Sessions" at bounding box center [330, 328] width 406 height 32
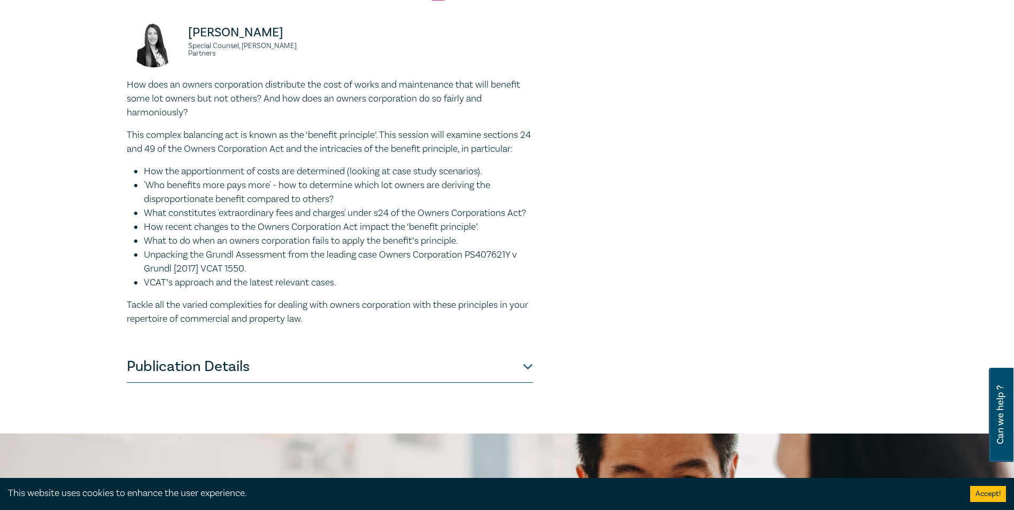
scroll to position [802, 0]
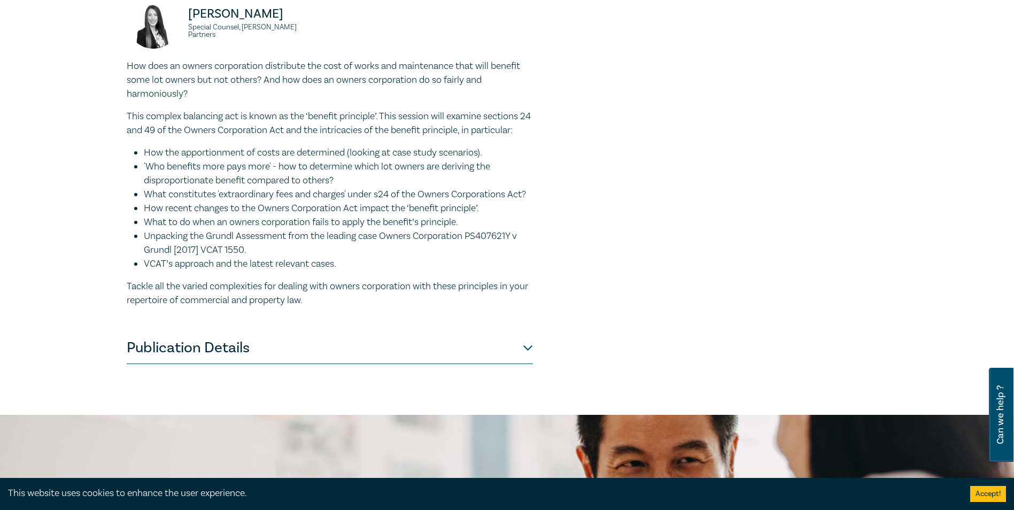
click at [206, 125] on p "This complex balancing act is known as the ‘benefit principle’. This session wi…" at bounding box center [330, 124] width 406 height 28
click at [207, 136] on p "This complex balancing act is known as the ‘benefit principle’. This session wi…" at bounding box center [330, 124] width 406 height 28
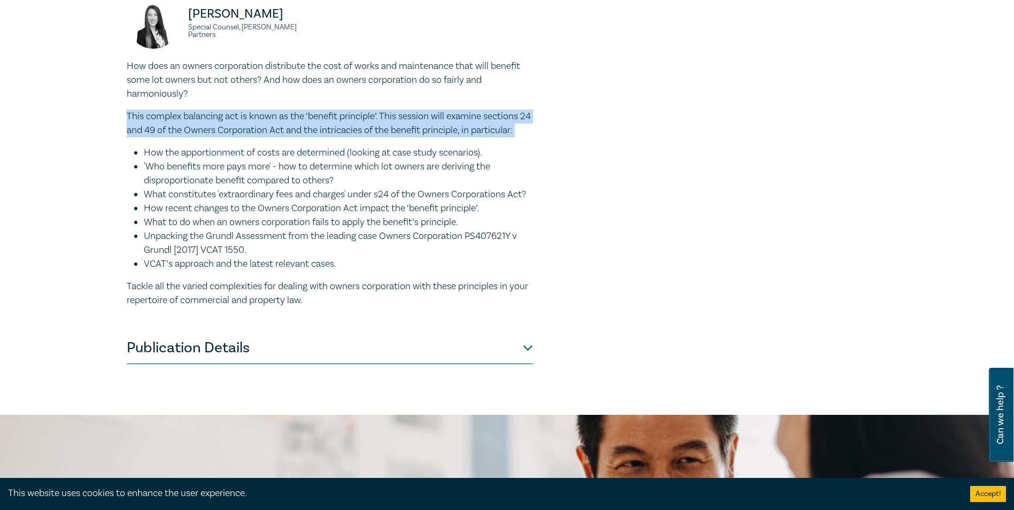
click at [207, 136] on p "This complex balancing act is known as the ‘benefit principle’. This session wi…" at bounding box center [330, 124] width 406 height 28
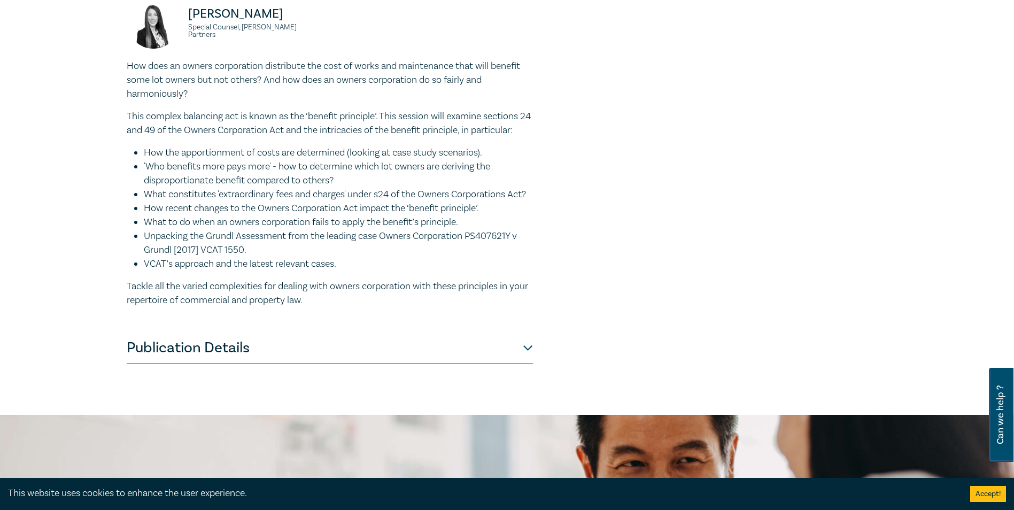
drag, startPoint x: 207, startPoint y: 136, endPoint x: 189, endPoint y: 172, distance: 39.9
click at [189, 172] on div "How does an owners corporation distribute the cost of works and maintenance tha…" at bounding box center [330, 183] width 406 height 248
click at [190, 160] on li "How the apportionment of costs are determined (looking at case study scenarios)." at bounding box center [338, 153] width 389 height 14
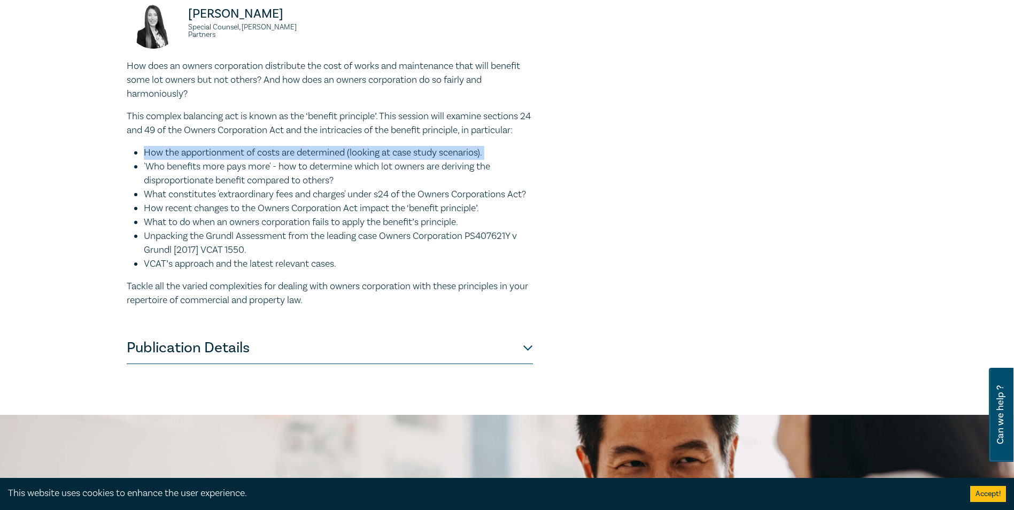
click at [190, 160] on li "How the apportionment of costs are determined (looking at case study scenarios)." at bounding box center [338, 153] width 389 height 14
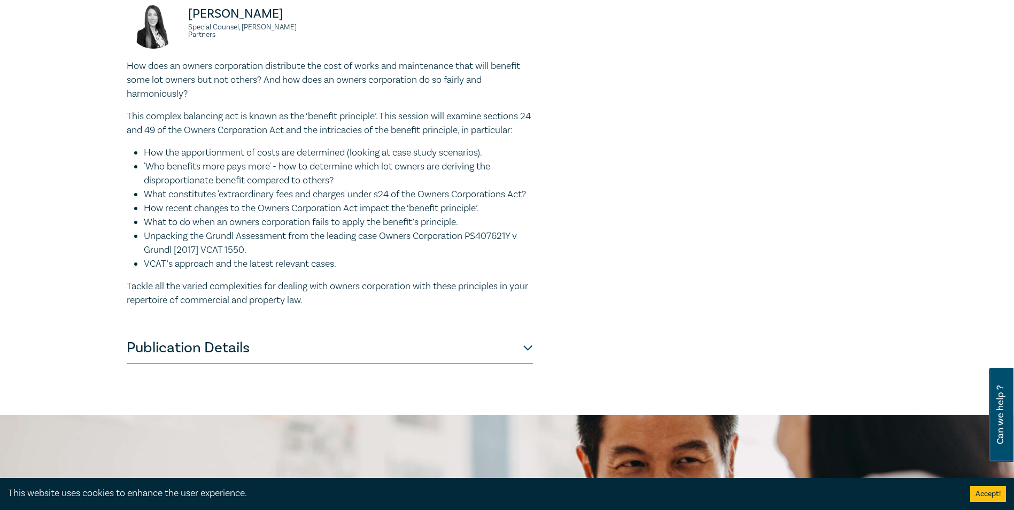
drag, startPoint x: 190, startPoint y: 175, endPoint x: 168, endPoint y: 252, distance: 80.4
click at [168, 215] on li "How recent changes to the Owners Corporation Act impact the ‘benefit principle’." at bounding box center [338, 209] width 389 height 14
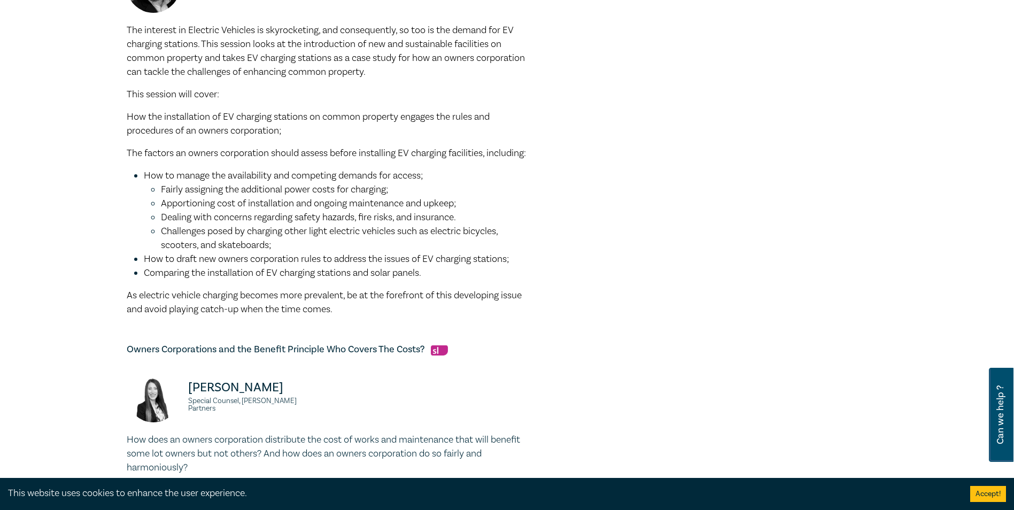
scroll to position [428, 0]
click at [254, 252] on span "Challenges posed by charging other light electric vehicles such as electric bic…" at bounding box center [329, 239] width 337 height 26
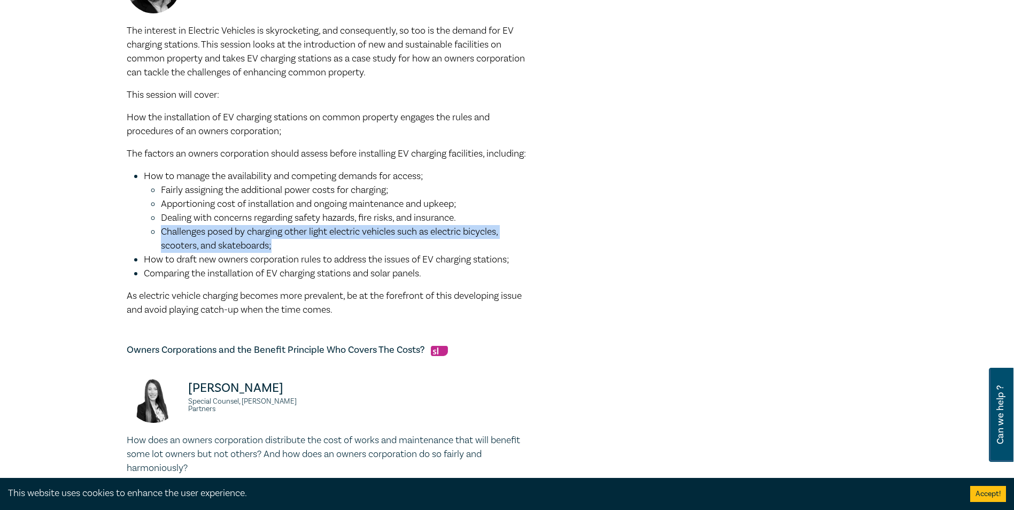
click at [254, 252] on span "Challenges posed by charging other light electric vehicles such as electric bic…" at bounding box center [329, 239] width 337 height 26
drag, startPoint x: 254, startPoint y: 258, endPoint x: 168, endPoint y: 264, distance: 86.8
click at [168, 252] on span "Challenges posed by charging other light electric vehicles such as electric bic…" at bounding box center [329, 239] width 337 height 26
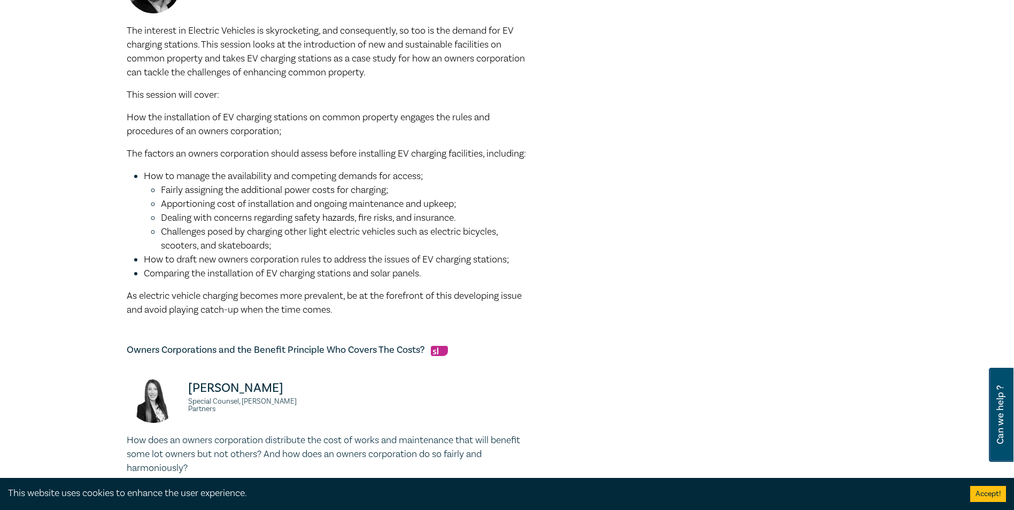
click at [212, 266] on span "How to draft new owners corporation rules to address the issues of EV charging …" at bounding box center [327, 259] width 366 height 12
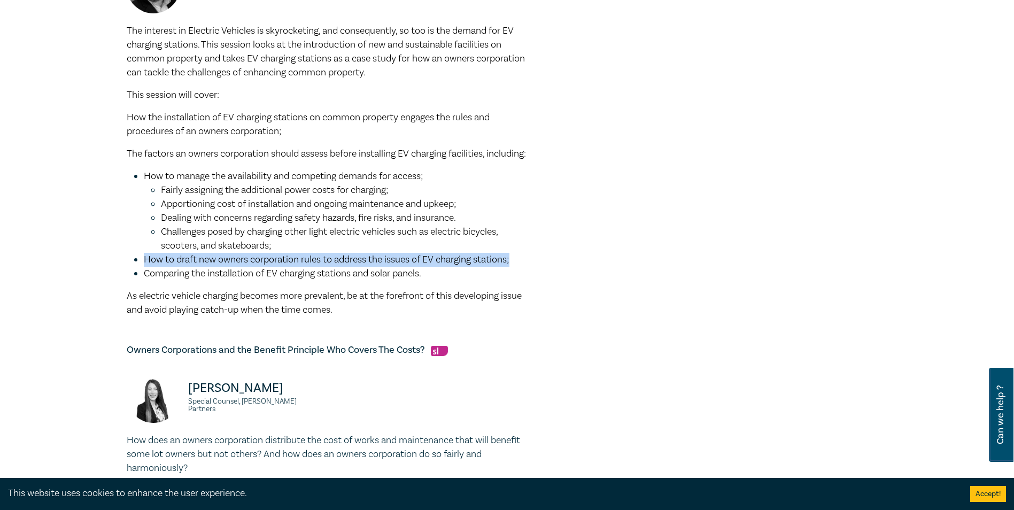
click at [212, 266] on span "How to draft new owners corporation rules to address the issues of EV charging …" at bounding box center [327, 259] width 366 height 12
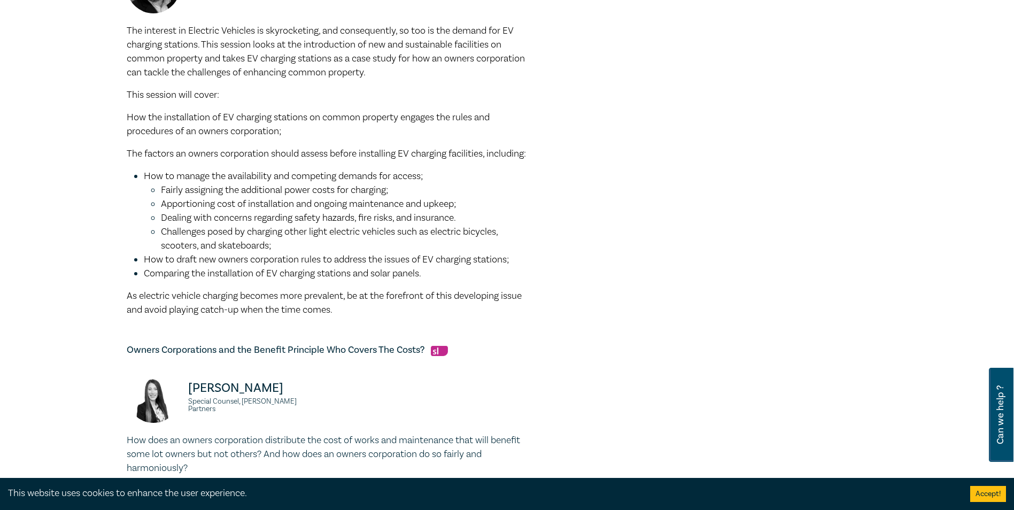
drag, startPoint x: 212, startPoint y: 269, endPoint x: 184, endPoint y: 281, distance: 30.5
click at [183, 280] on span "Comparing the installation of EV charging stations and solar panels." at bounding box center [282, 273] width 277 height 12
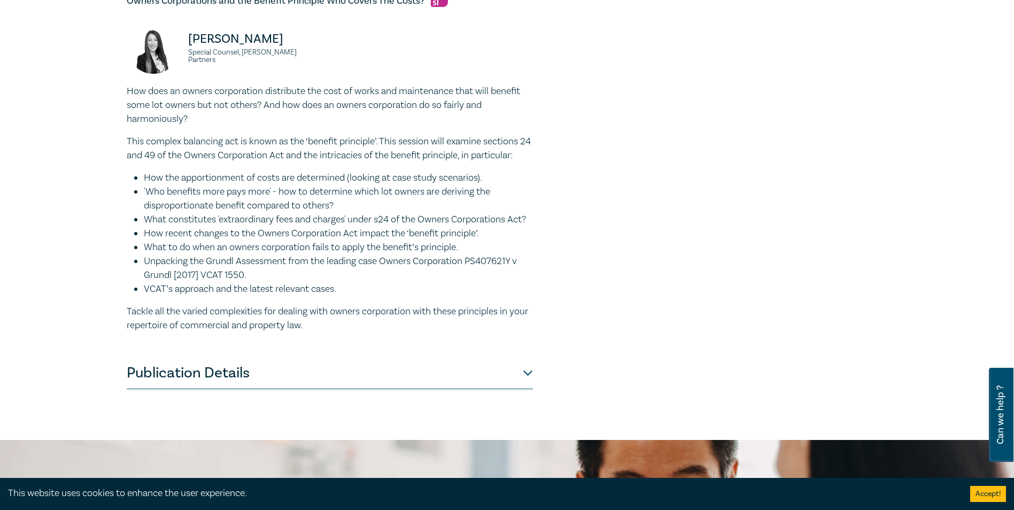
scroll to position [802, 0]
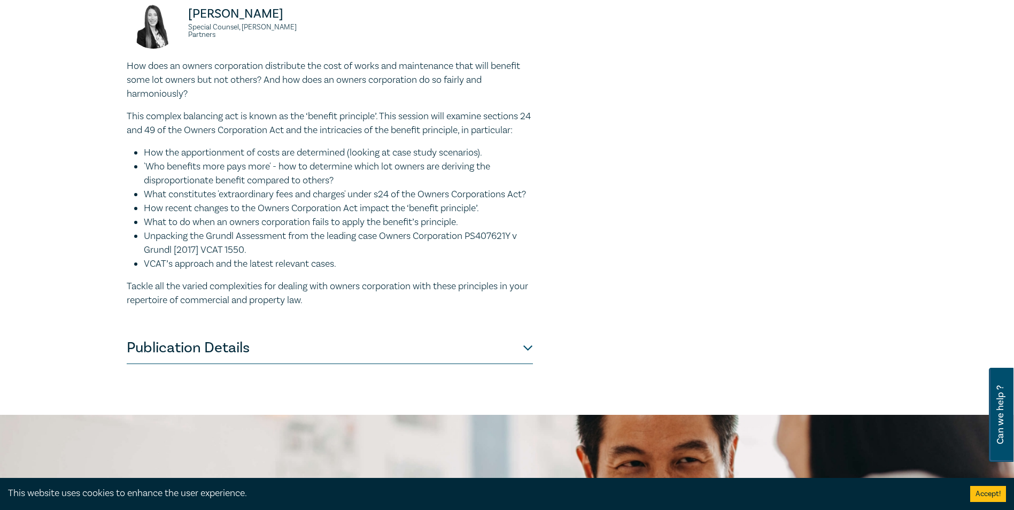
click at [208, 257] on li "Unpacking the Grundl Assessment from the leading case Owners Corporation PS4076…" at bounding box center [338, 243] width 389 height 28
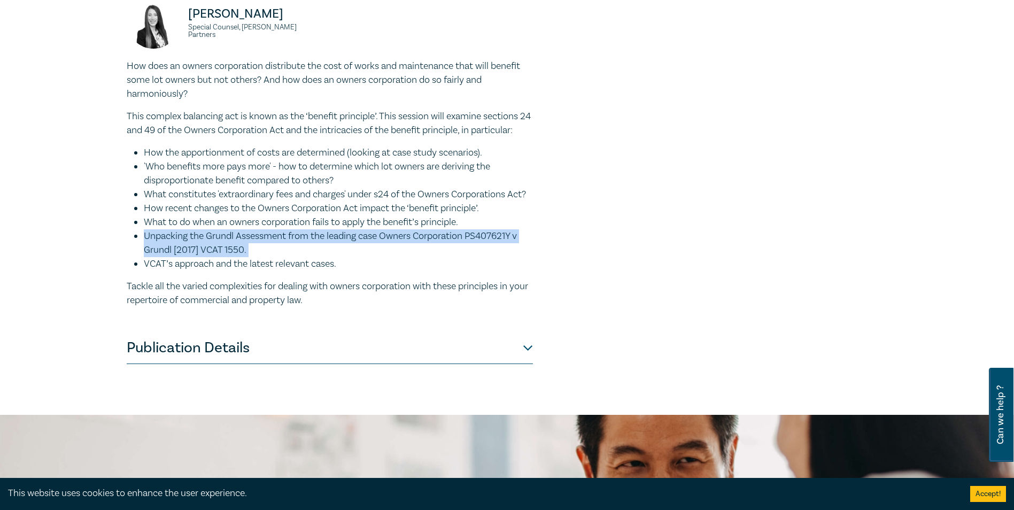
click at [208, 257] on li "Unpacking the Grundl Assessment from the leading case Owners Corporation PS4076…" at bounding box center [338, 243] width 389 height 28
drag, startPoint x: 208, startPoint y: 283, endPoint x: 248, endPoint y: 295, distance: 41.3
click at [248, 257] on li "Unpacking the Grundl Assessment from the leading case Owners Corporation PS4076…" at bounding box center [338, 243] width 389 height 28
drag, startPoint x: 271, startPoint y: 291, endPoint x: 178, endPoint y: 238, distance: 107.0
click at [178, 238] on ul "How the apportionment of costs are determined (looking at case study scenarios)…" at bounding box center [330, 208] width 406 height 125
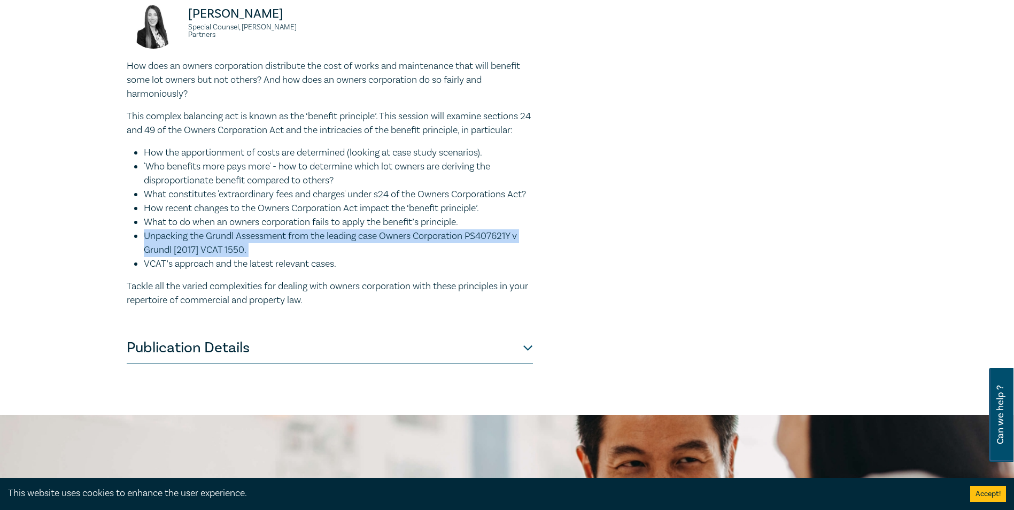
drag, startPoint x: 178, startPoint y: 238, endPoint x: 187, endPoint y: 283, distance: 45.8
click at [187, 257] on li "Unpacking the Grundl Assessment from the leading case Owners Corporation PS4076…" at bounding box center [338, 243] width 389 height 28
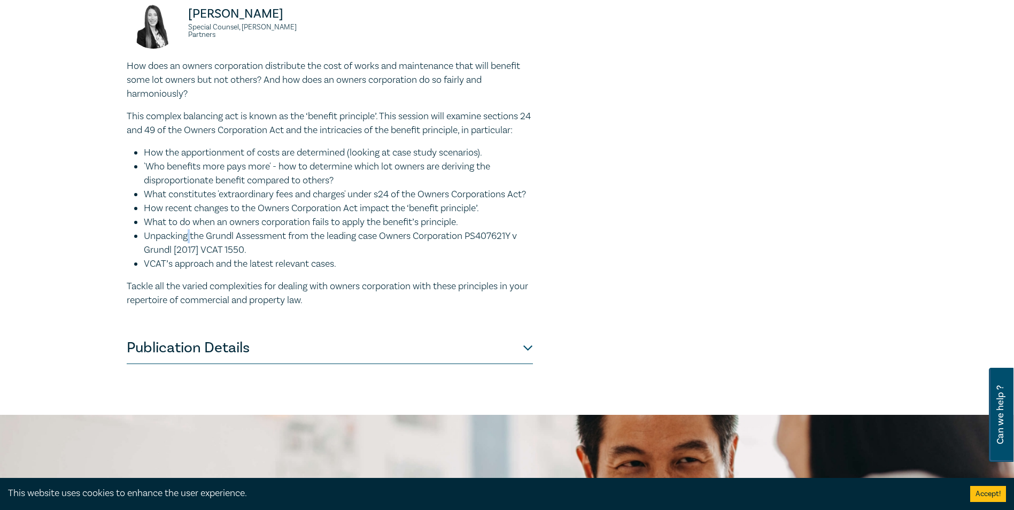
click at [187, 257] on li "Unpacking the Grundl Assessment from the leading case Owners Corporation PS4076…" at bounding box center [338, 243] width 389 height 28
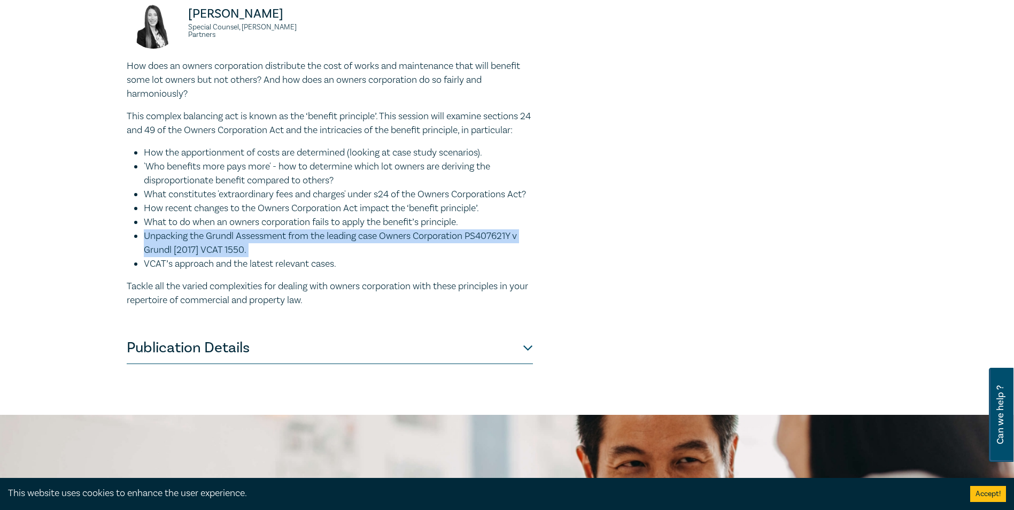
click at [187, 257] on li "Unpacking the Grundl Assessment from the leading case Owners Corporation PS4076…" at bounding box center [338, 243] width 389 height 28
drag, startPoint x: 187, startPoint y: 283, endPoint x: 260, endPoint y: 294, distance: 73.5
click at [260, 257] on li "Unpacking the Grundl Assessment from the leading case Owners Corporation PS4076…" at bounding box center [338, 243] width 389 height 28
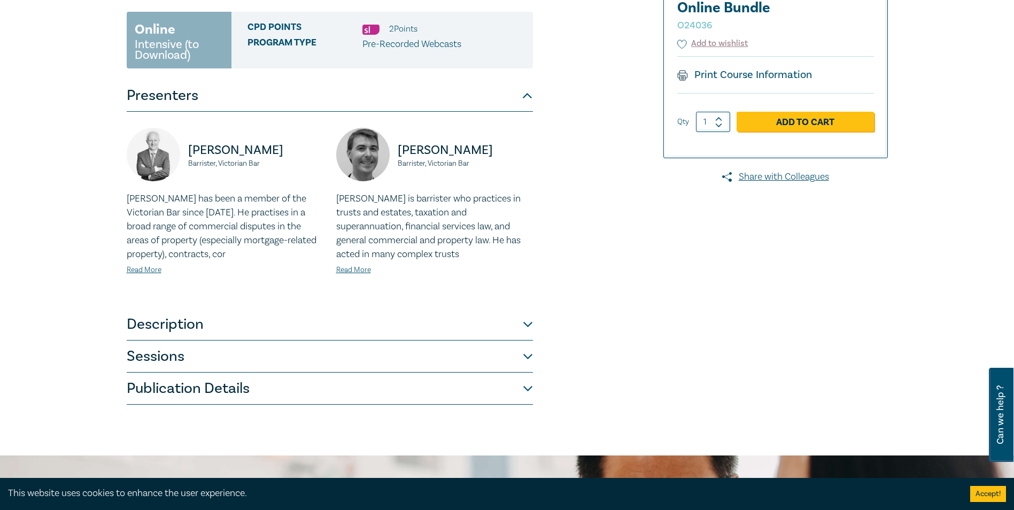
scroll to position [267, 0]
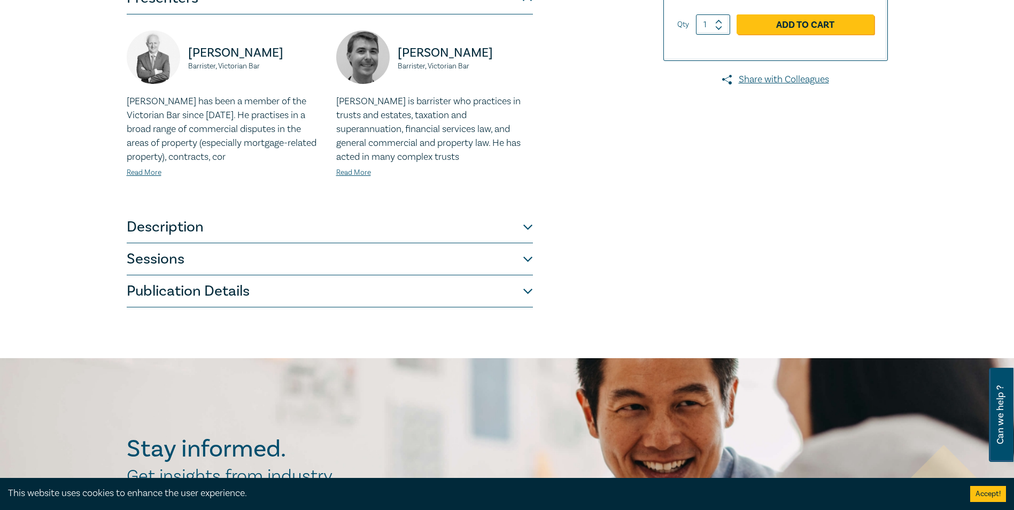
click at [183, 259] on button "Sessions" at bounding box center [330, 259] width 406 height 32
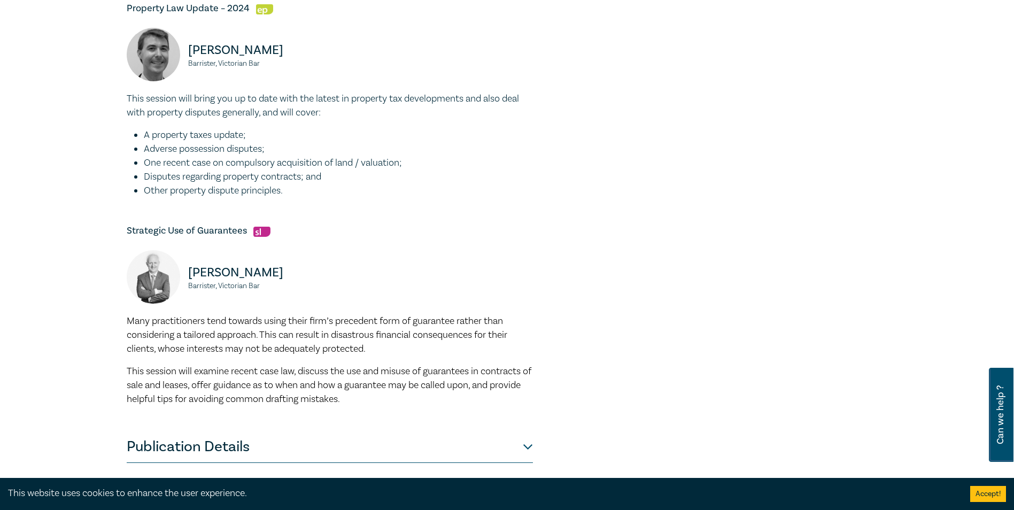
scroll to position [374, 0]
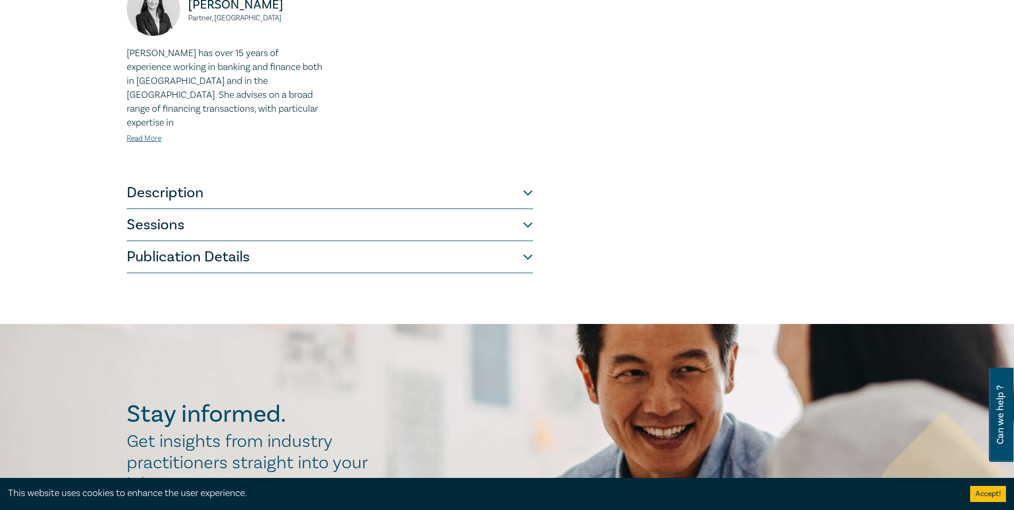
scroll to position [481, 0]
click at [202, 224] on button "Sessions" at bounding box center [330, 224] width 406 height 32
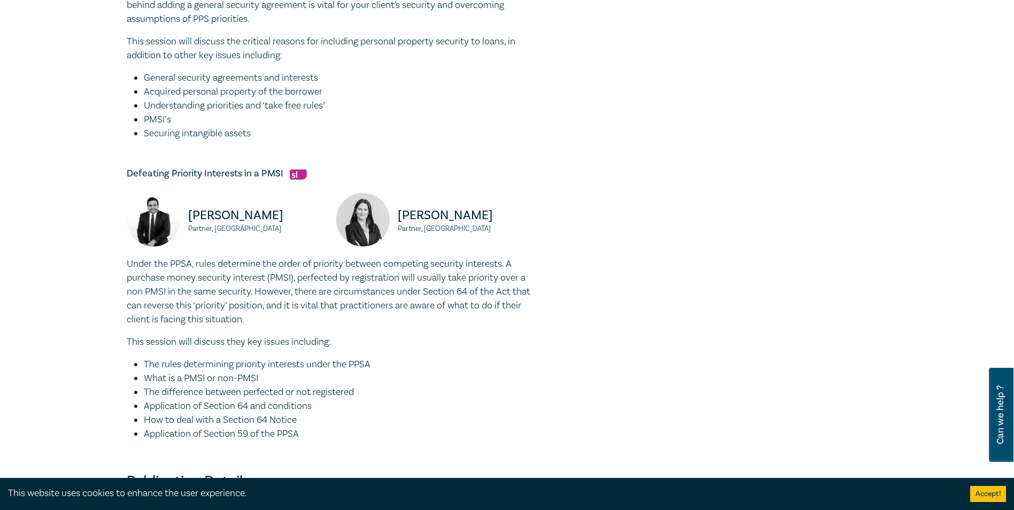
scroll to position [374, 0]
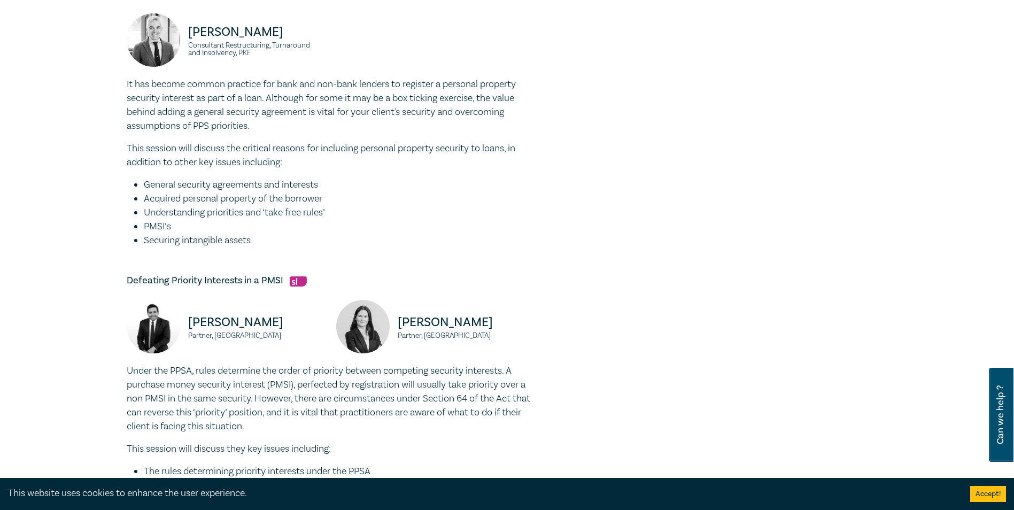
click at [277, 100] on p "It has become common practice for bank and non-bank lenders to register a perso…" at bounding box center [330, 106] width 406 height 56
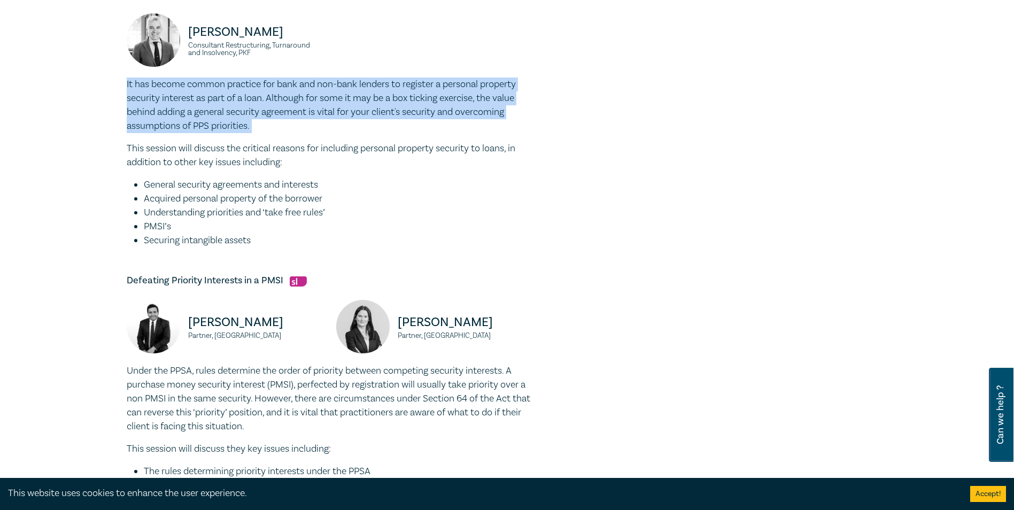
click at [277, 100] on p "It has become common practice for bank and non-bank lenders to register a perso…" at bounding box center [330, 106] width 406 height 56
drag, startPoint x: 277, startPoint y: 100, endPoint x: 219, endPoint y: 112, distance: 59.4
click at [219, 112] on p "It has become common practice for bank and non-bank lenders to register a perso…" at bounding box center [330, 106] width 406 height 56
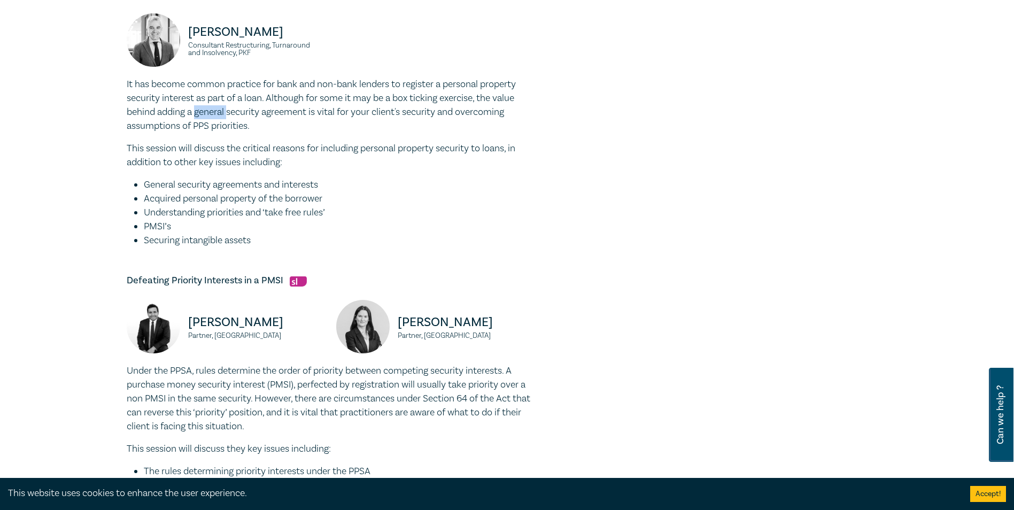
click at [219, 112] on p "It has become common practice for bank and non-bank lenders to register a perso…" at bounding box center [330, 106] width 406 height 56
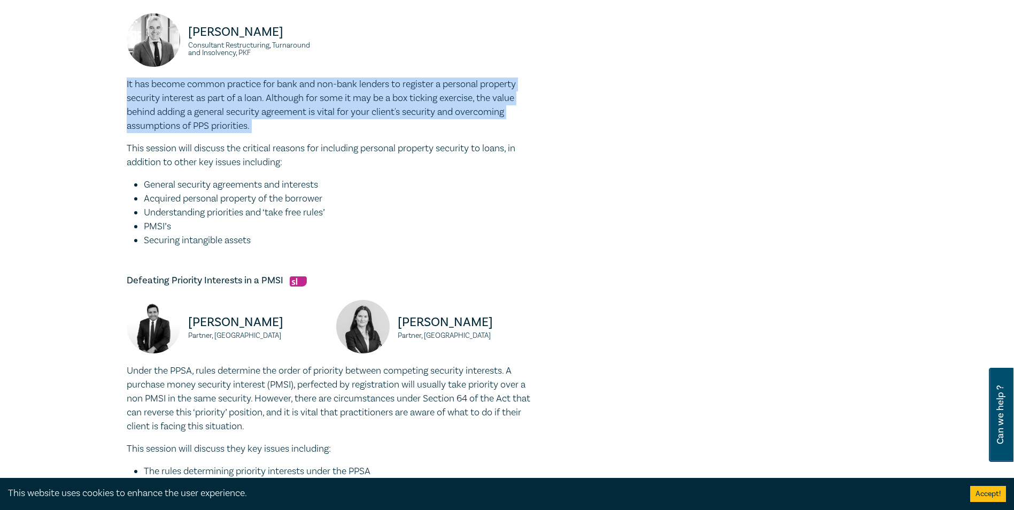
click at [219, 112] on p "It has become common practice for bank and non-bank lenders to register a perso…" at bounding box center [330, 106] width 406 height 56
drag, startPoint x: 219, startPoint y: 112, endPoint x: 248, endPoint y: 122, distance: 30.9
click at [211, 120] on p "It has become common practice for bank and non-bank lenders to register a perso…" at bounding box center [330, 106] width 406 height 56
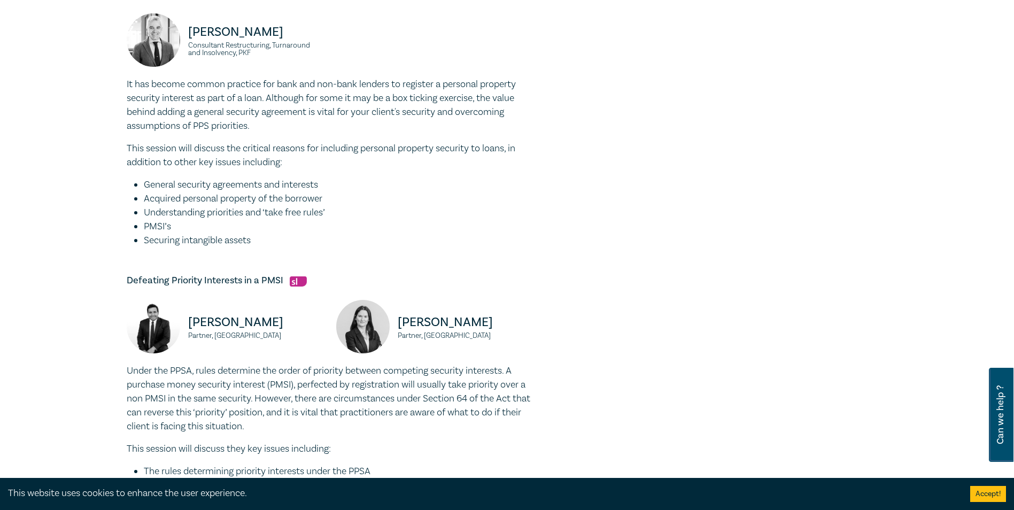
click at [357, 130] on p "It has become common practice for bank and non-bank lenders to register a perso…" at bounding box center [330, 106] width 406 height 56
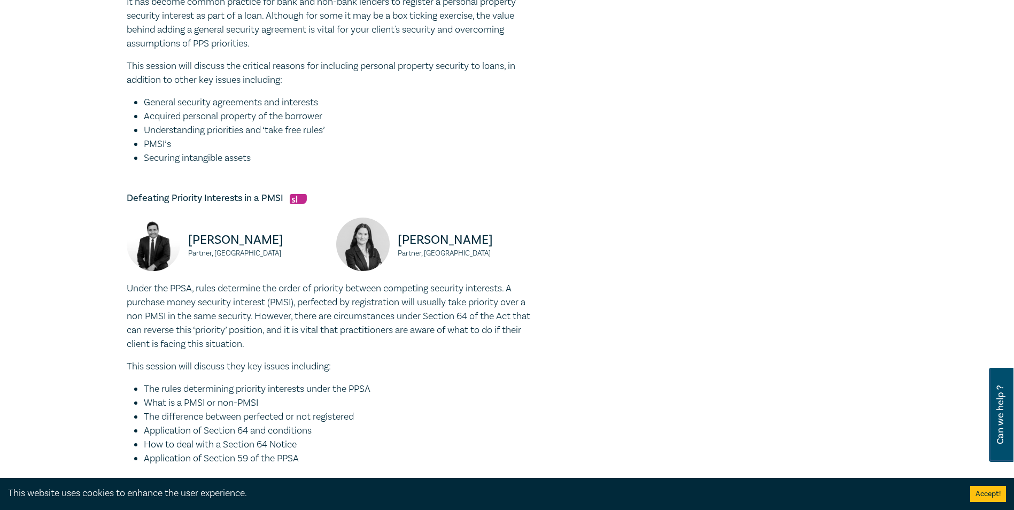
scroll to position [481, 0]
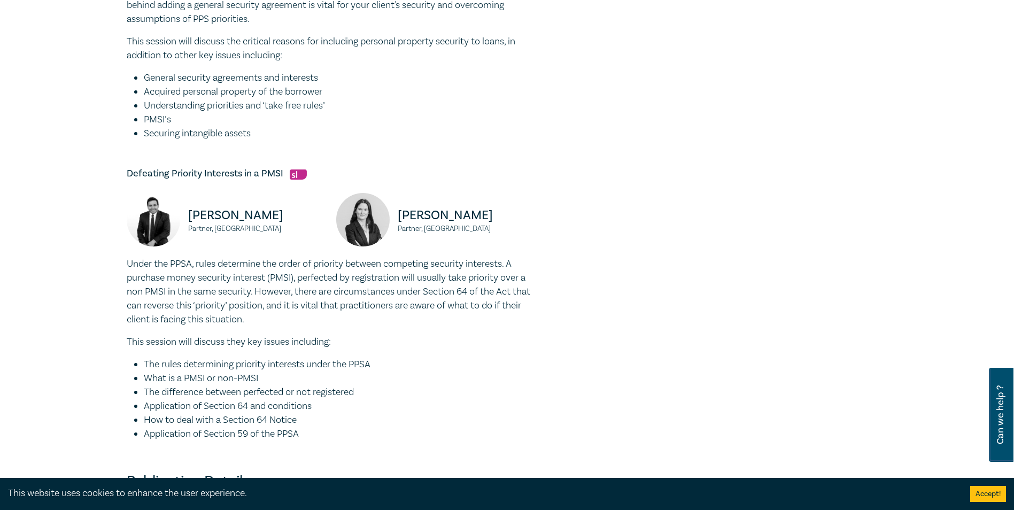
click at [287, 279] on p "Under the PPSA, rules determine the order of priority between competing securit…" at bounding box center [330, 291] width 406 height 69
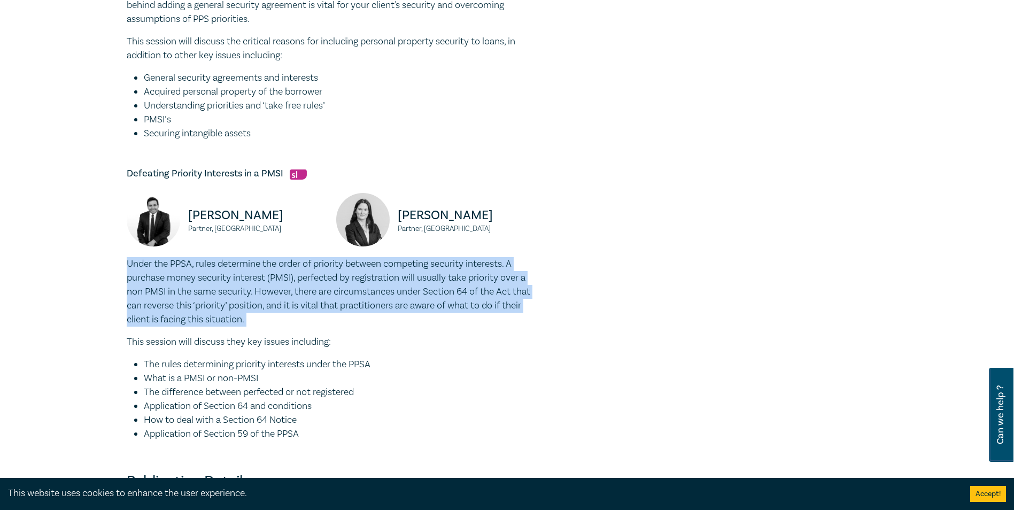
click at [287, 279] on p "Under the PPSA, rules determine the order of priority between competing securit…" at bounding box center [330, 291] width 406 height 69
drag, startPoint x: 287, startPoint y: 279, endPoint x: 288, endPoint y: 303, distance: 24.1
click at [264, 305] on p "Under the PPSA, rules determine the order of priority between competing securit…" at bounding box center [330, 291] width 406 height 69
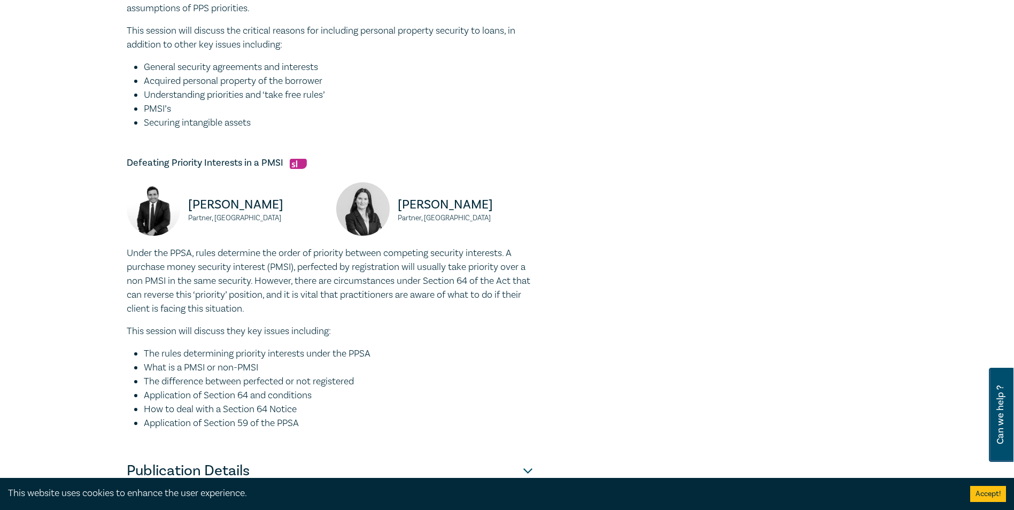
scroll to position [321, 0]
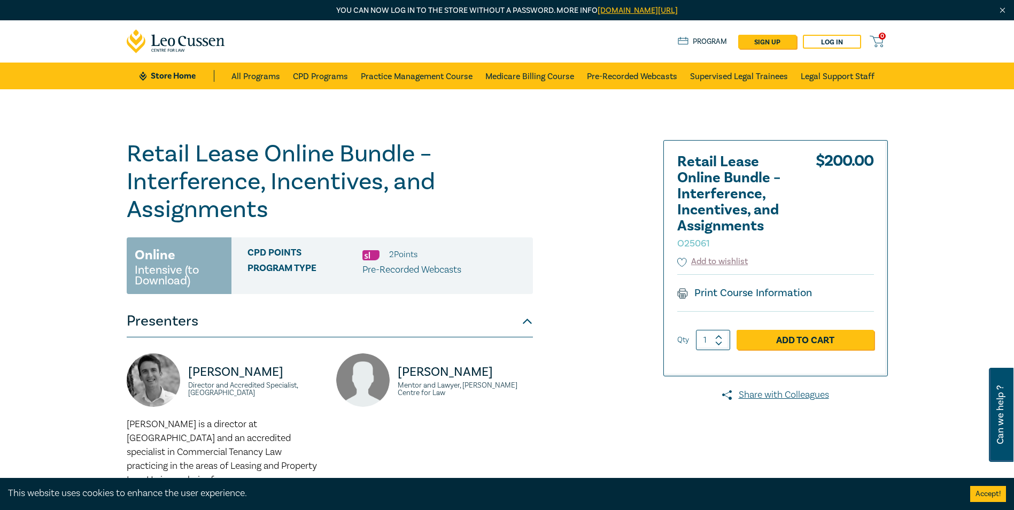
scroll to position [214, 0]
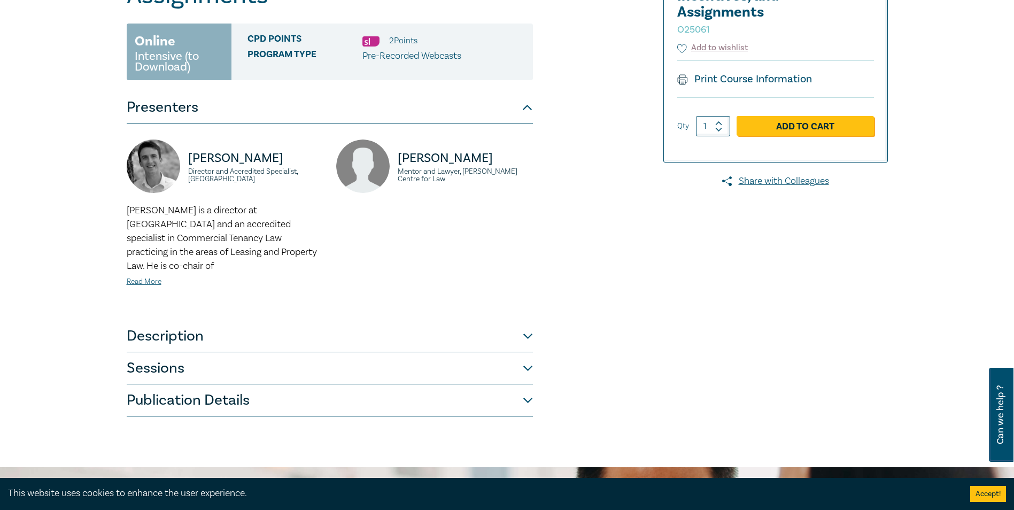
click at [195, 357] on button "Sessions" at bounding box center [330, 368] width 406 height 32
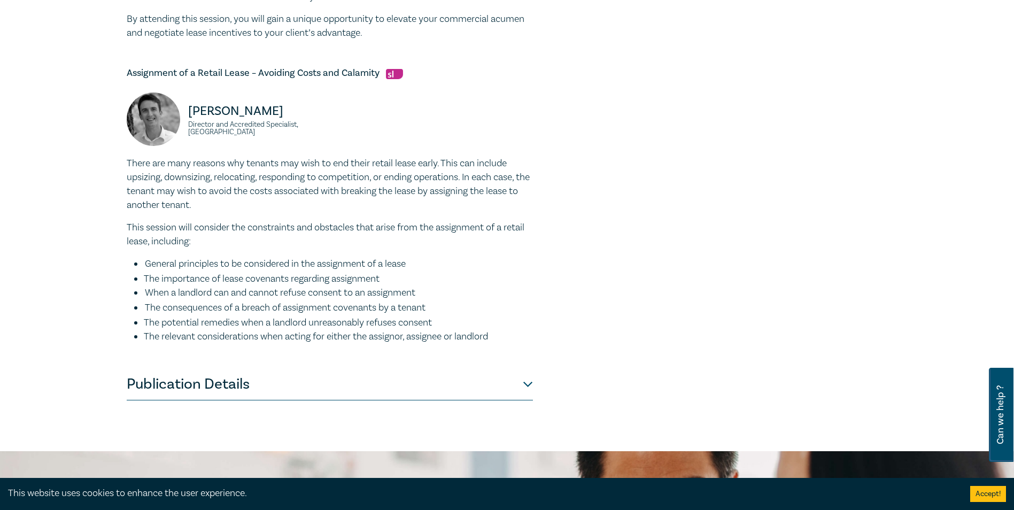
scroll to position [748, 0]
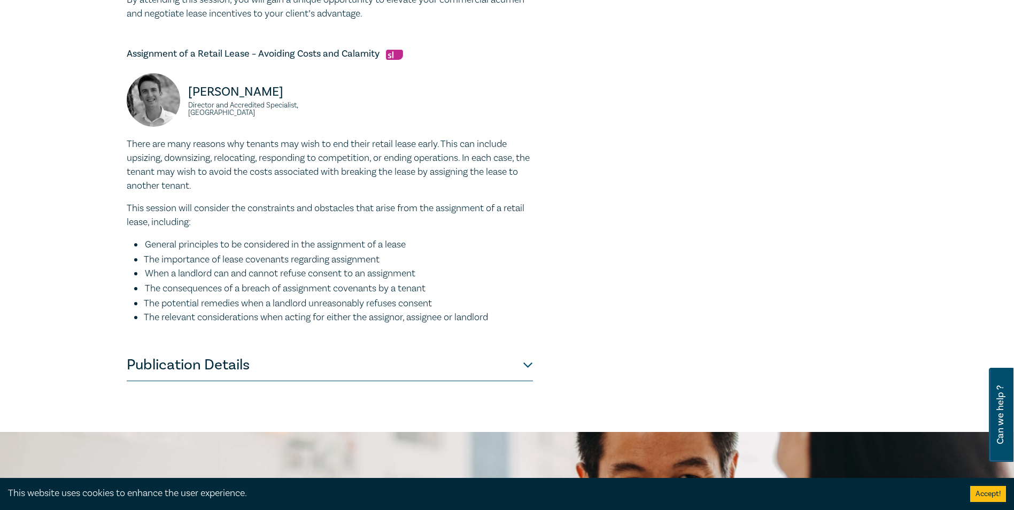
click at [233, 164] on p "There are many reasons why tenants may wish to end their retail lease early. Th…" at bounding box center [330, 165] width 406 height 56
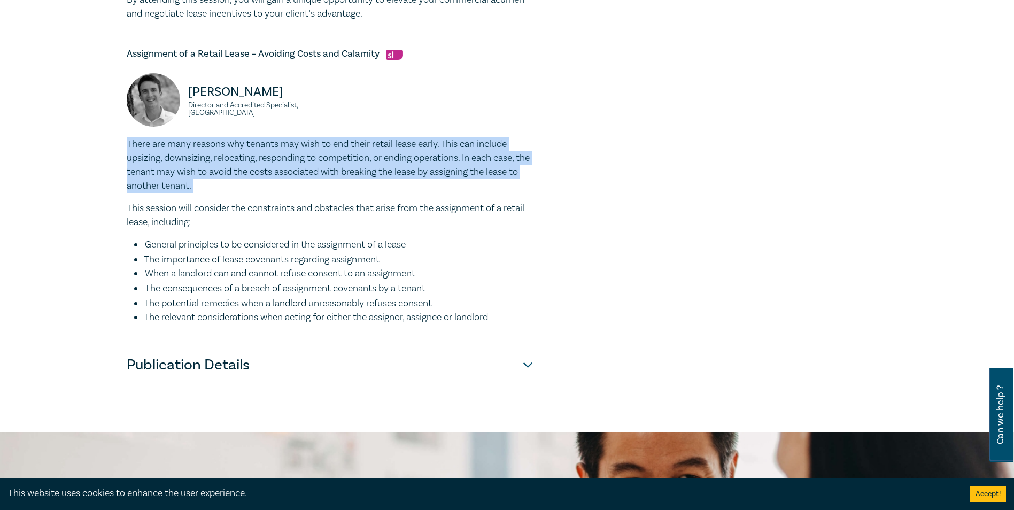
click at [233, 164] on p "There are many reasons why tenants may wish to end their retail lease early. Th…" at bounding box center [330, 165] width 406 height 56
drag, startPoint x: 233, startPoint y: 164, endPoint x: 272, endPoint y: 176, distance: 40.9
click at [272, 176] on p "There are many reasons why tenants may wish to end their retail lease early. Th…" at bounding box center [330, 165] width 406 height 56
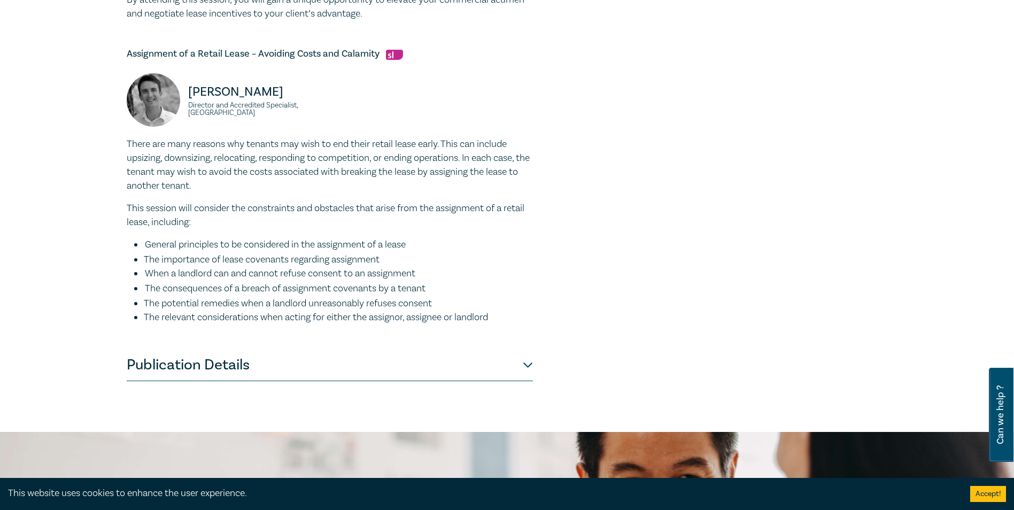
click at [236, 222] on p "This session will consider the constraints and obstacles that arise from the as…" at bounding box center [330, 216] width 406 height 28
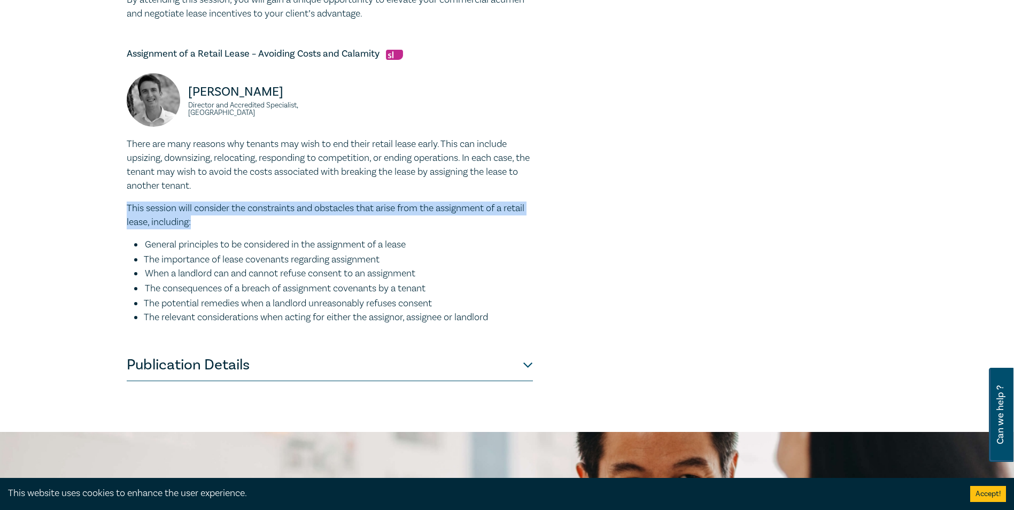
click at [236, 222] on p "This session will consider the constraints and obstacles that arise from the as…" at bounding box center [330, 216] width 406 height 28
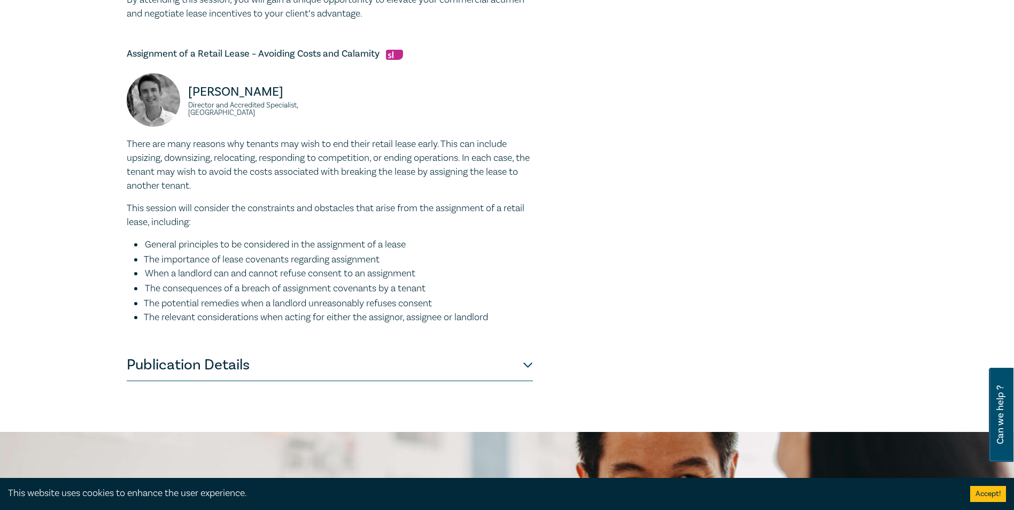
drag, startPoint x: 236, startPoint y: 222, endPoint x: 241, endPoint y: 238, distance: 16.7
click at [243, 239] on li "General principles to be considered in the assignment of a lease" at bounding box center [338, 245] width 389 height 15
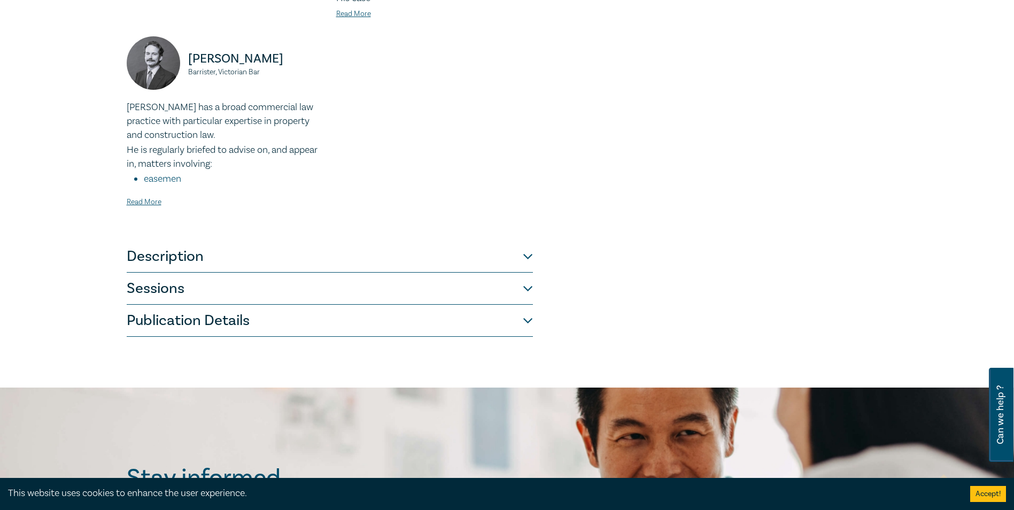
scroll to position [588, 0]
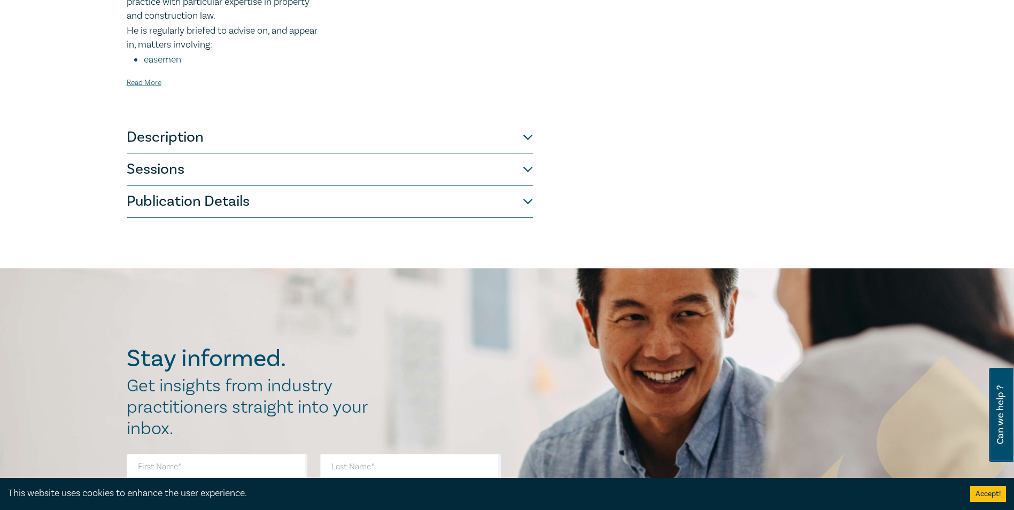
click at [205, 160] on button "Sessions" at bounding box center [330, 169] width 406 height 32
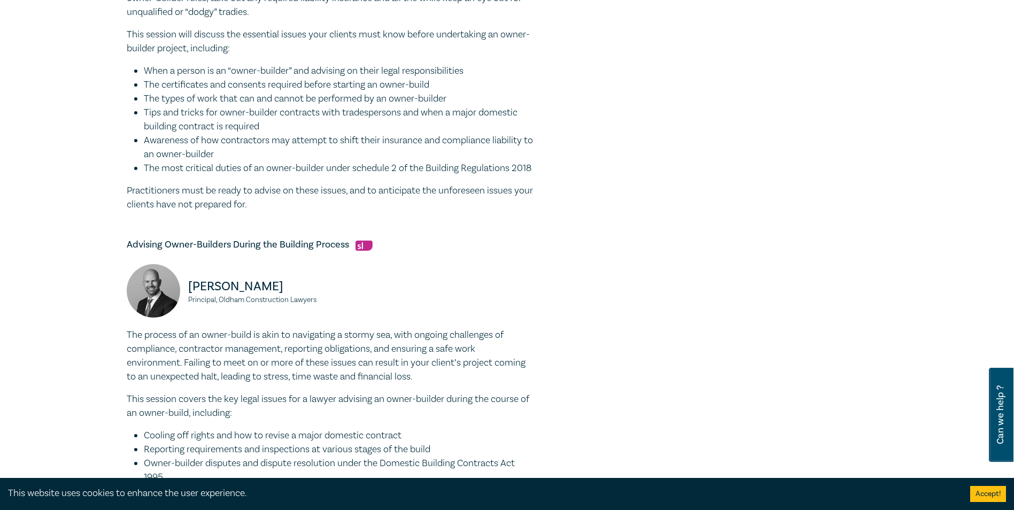
scroll to position [423, 0]
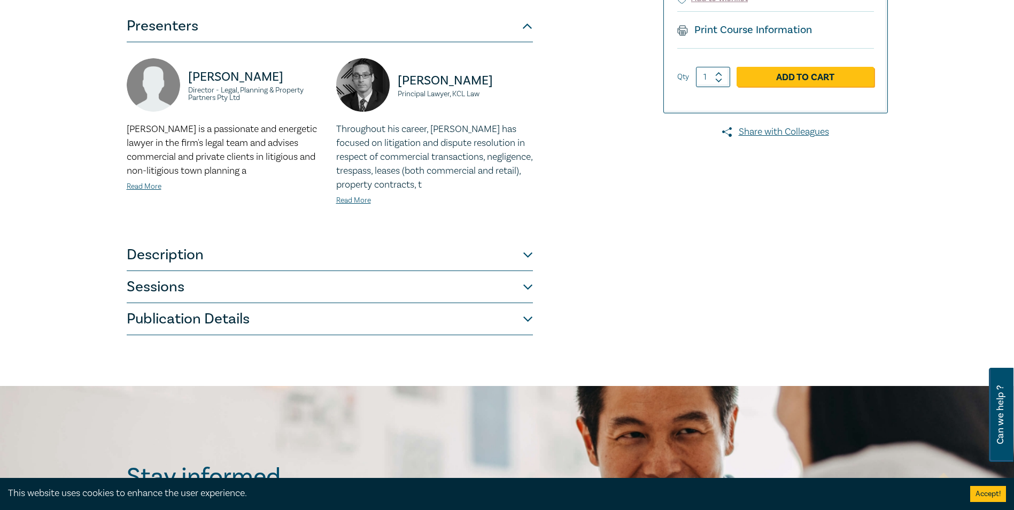
scroll to position [374, 0]
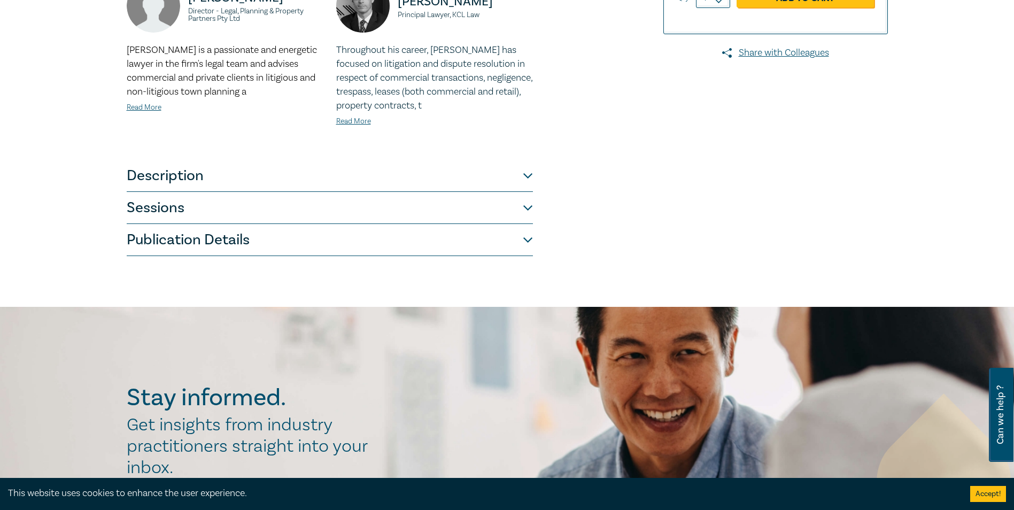
click at [231, 192] on button "Sessions" at bounding box center [330, 208] width 406 height 32
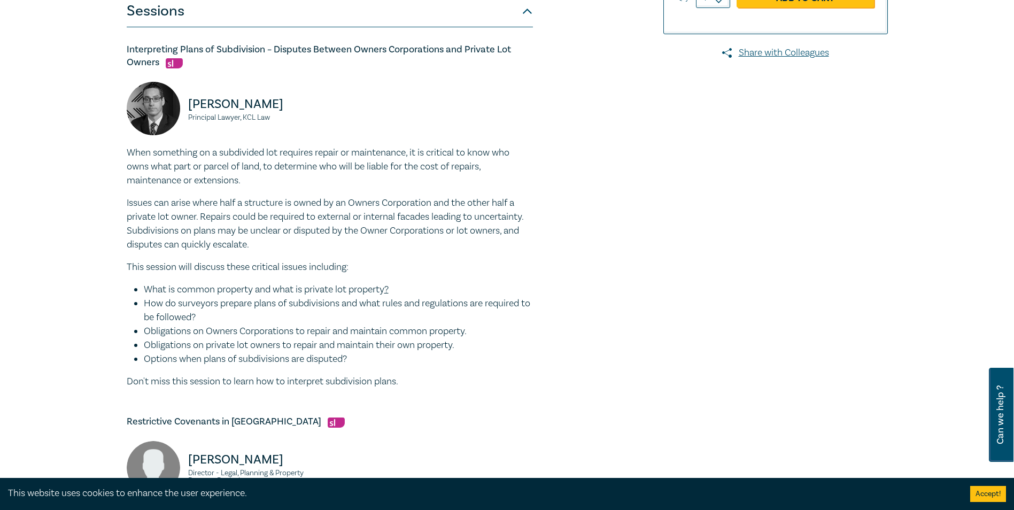
click at [352, 146] on p "When something on a subdivided lot requires repair or maintenance, it is critic…" at bounding box center [330, 167] width 406 height 42
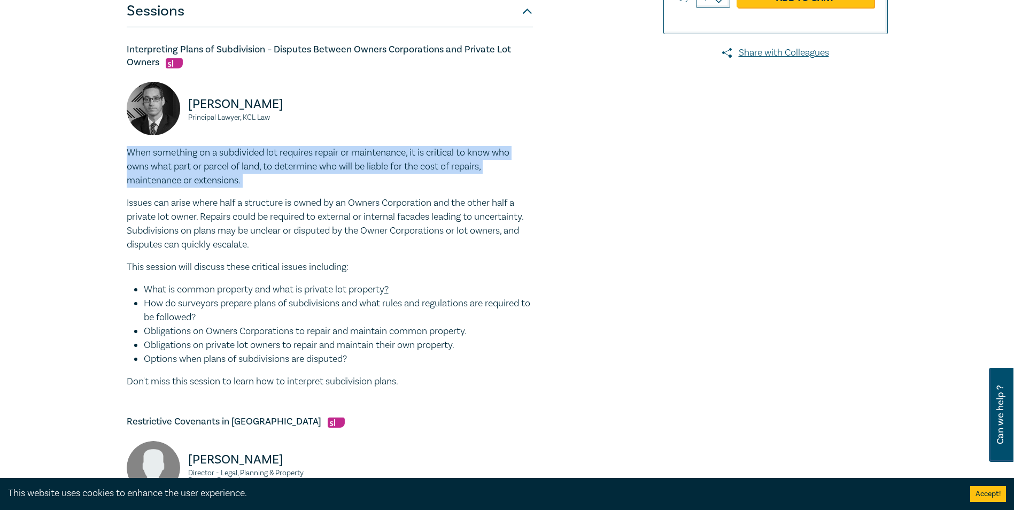
click at [352, 146] on p "When something on a subdivided lot requires repair or maintenance, it is critic…" at bounding box center [330, 167] width 406 height 42
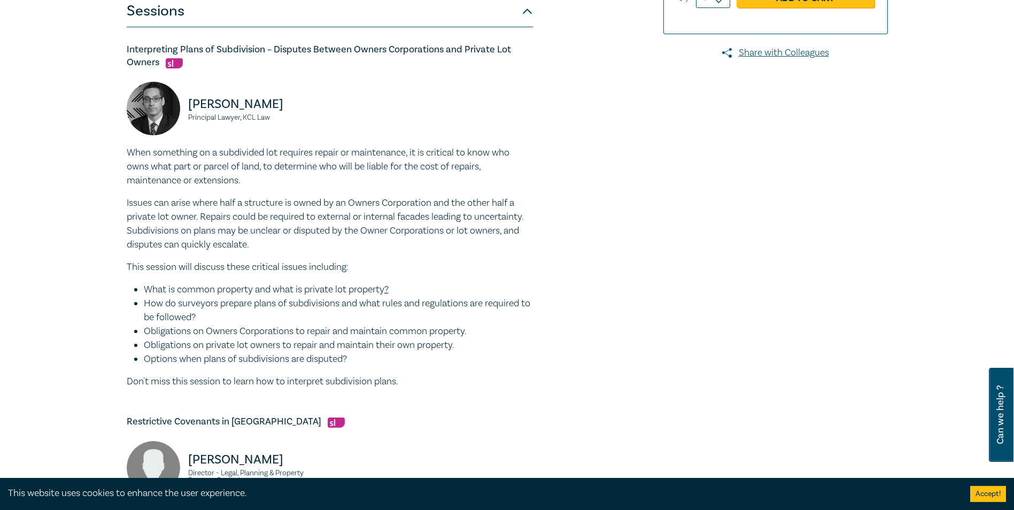
drag, startPoint x: 352, startPoint y: 146, endPoint x: 376, endPoint y: 210, distance: 68.0
click at [376, 210] on p "Issues can arise where half a structure is owned by an Owners Corporation and t…" at bounding box center [330, 224] width 406 height 56
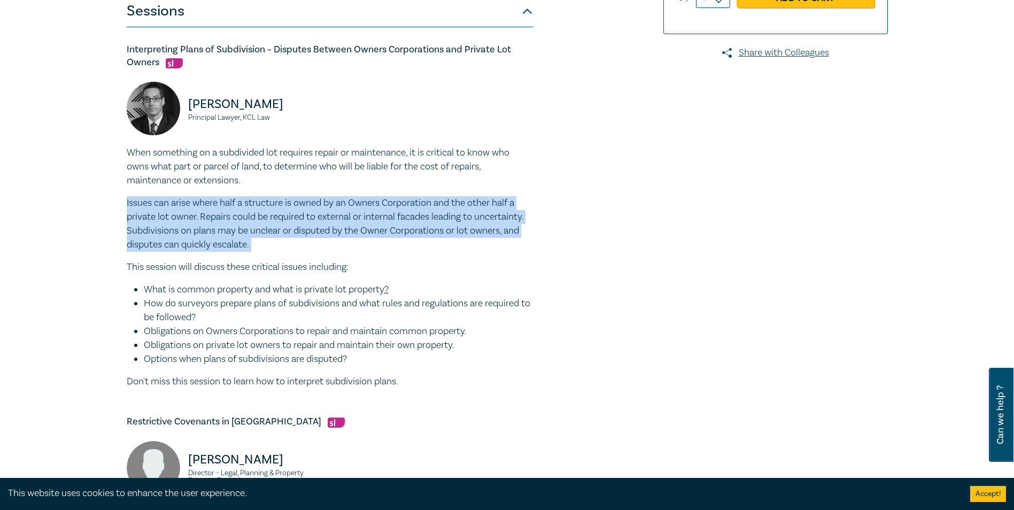
click at [376, 210] on p "Issues can arise where half a structure is owned by an Owners Corporation and t…" at bounding box center [330, 224] width 406 height 56
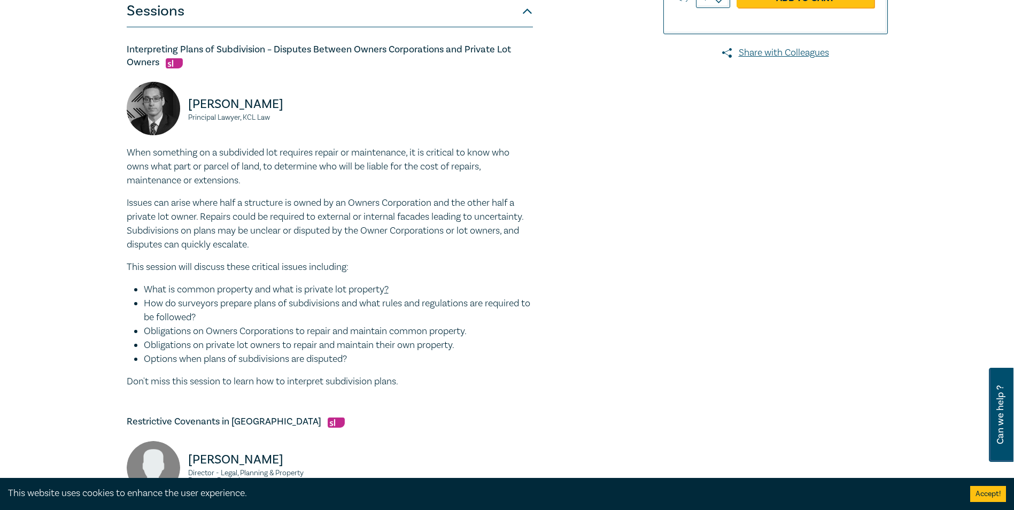
drag, startPoint x: 376, startPoint y: 210, endPoint x: 361, endPoint y: 254, distance: 47.0
click at [361, 254] on div "When something on a subdivided lot requires repair or maintenance, it is critic…" at bounding box center [330, 267] width 406 height 243
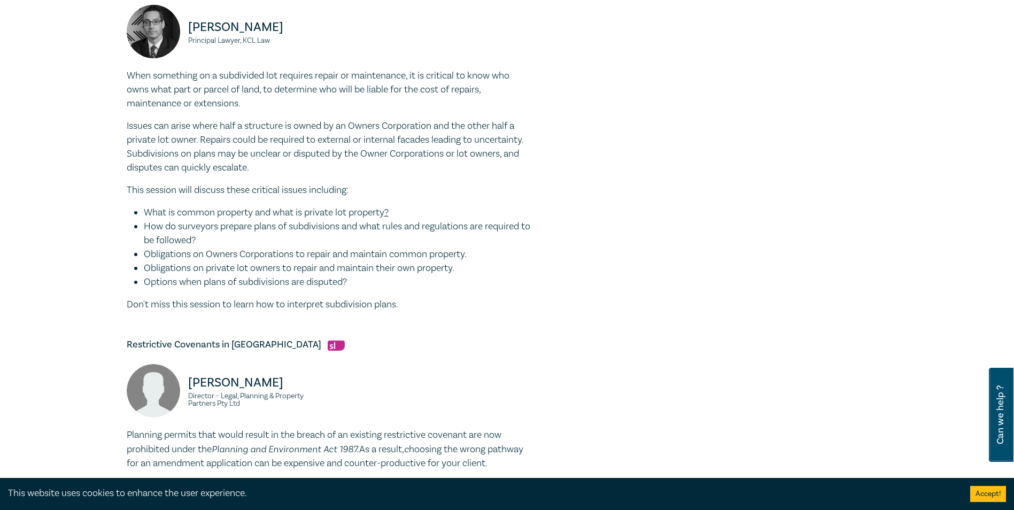
scroll to position [428, 0]
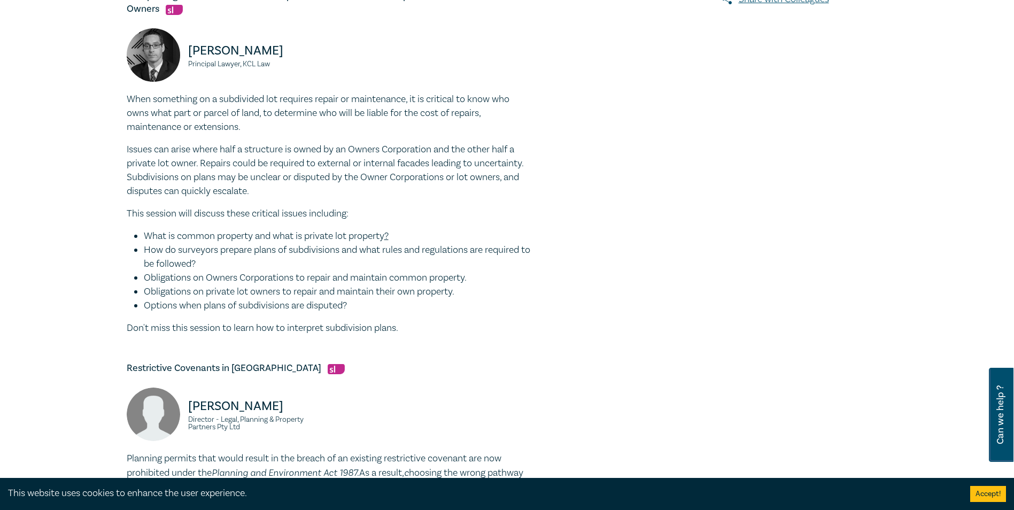
click at [376, 98] on p "When something on a subdivided lot requires repair or maintenance, it is critic…" at bounding box center [330, 113] width 406 height 42
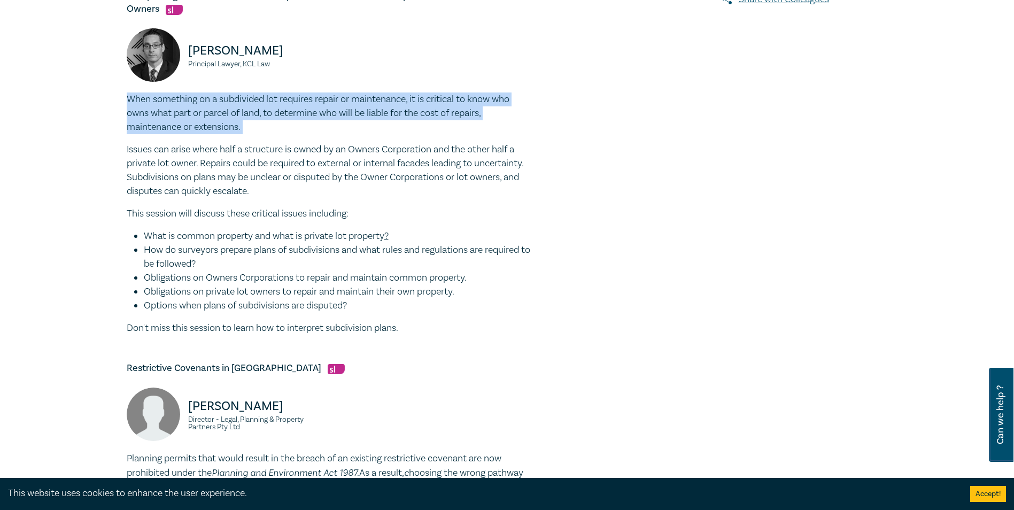
click at [376, 98] on p "When something on a subdivided lot requires repair or maintenance, it is critic…" at bounding box center [330, 113] width 406 height 42
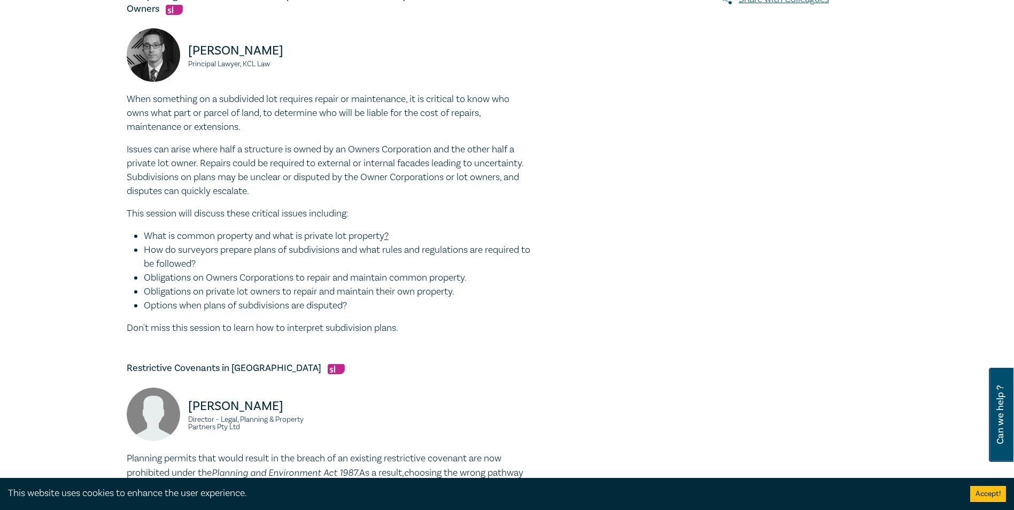
drag, startPoint x: 376, startPoint y: 98, endPoint x: 300, endPoint y: 141, distance: 87.1
click at [300, 143] on p "Issues can arise where half a structure is owned by an Owners Corporation and t…" at bounding box center [330, 171] width 406 height 56
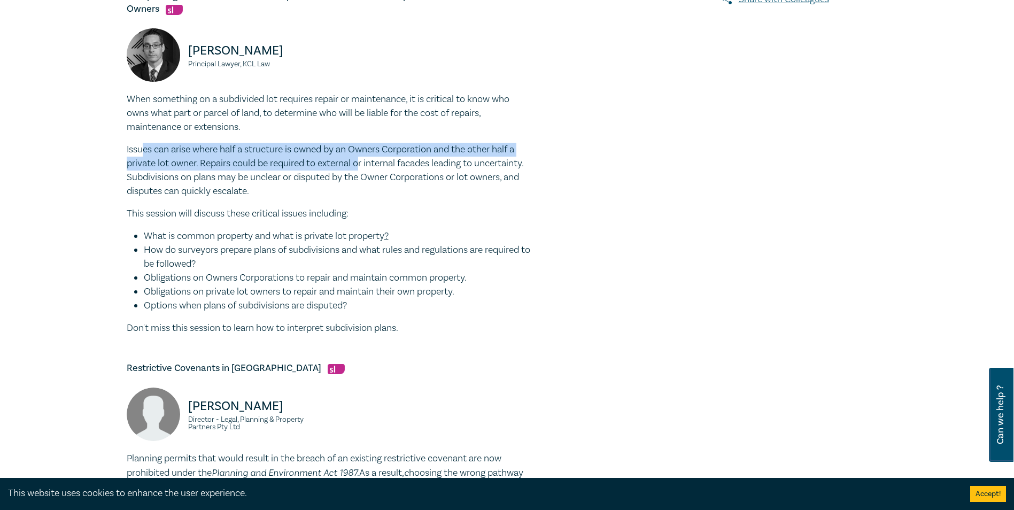
drag, startPoint x: 144, startPoint y: 123, endPoint x: 361, endPoint y: 135, distance: 216.8
click at [361, 143] on p "Issues can arise where half a structure is owned by an Owners Corporation and t…" at bounding box center [330, 171] width 406 height 56
drag, startPoint x: 361, startPoint y: 135, endPoint x: 276, endPoint y: 139, distance: 84.6
click at [276, 143] on p "Issues can arise where half a structure is owned by an Owners Corporation and t…" at bounding box center [330, 171] width 406 height 56
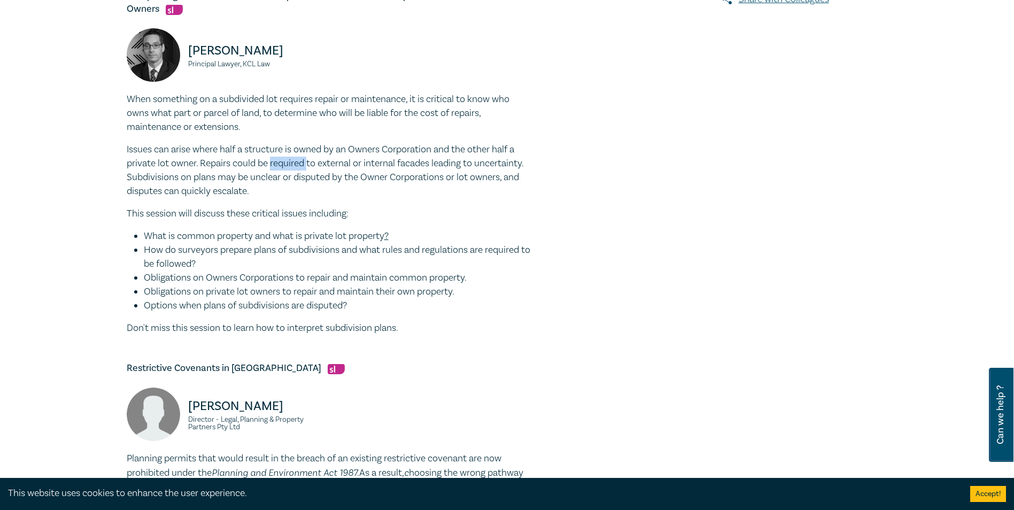
click at [276, 143] on p "Issues can arise where half a structure is owned by an Owners Corporation and t…" at bounding box center [330, 171] width 406 height 56
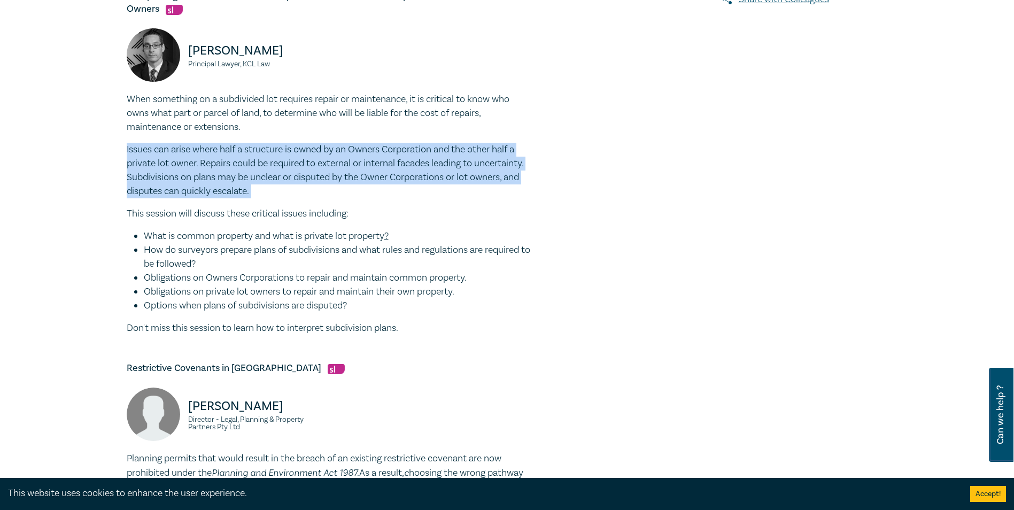
click at [276, 143] on p "Issues can arise where half a structure is owned by an Owners Corporation and t…" at bounding box center [330, 171] width 406 height 56
click at [274, 143] on p "Issues can arise where half a structure is owned by an Owners Corporation and t…" at bounding box center [330, 171] width 406 height 56
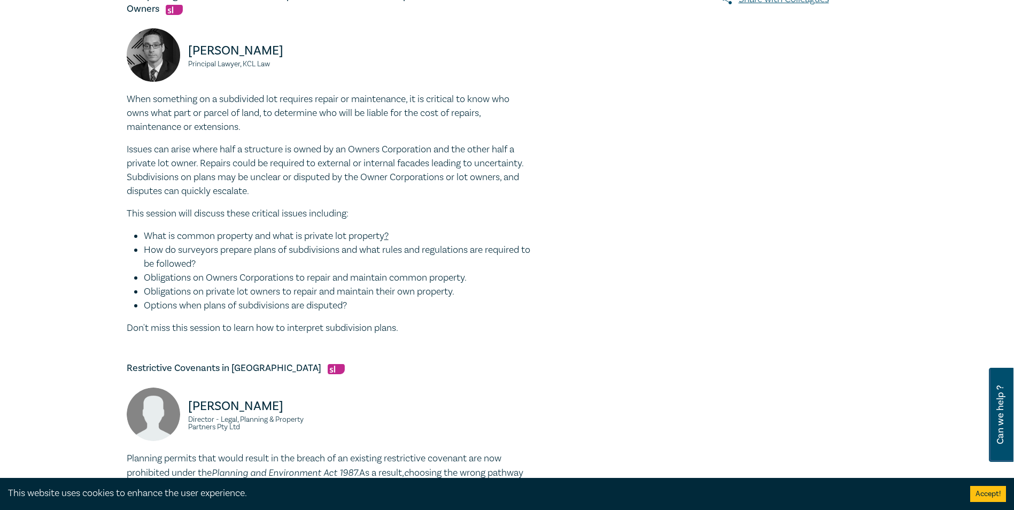
click at [276, 151] on p "Issues can arise where half a structure is owned by an Owners Corporation and t…" at bounding box center [330, 171] width 406 height 56
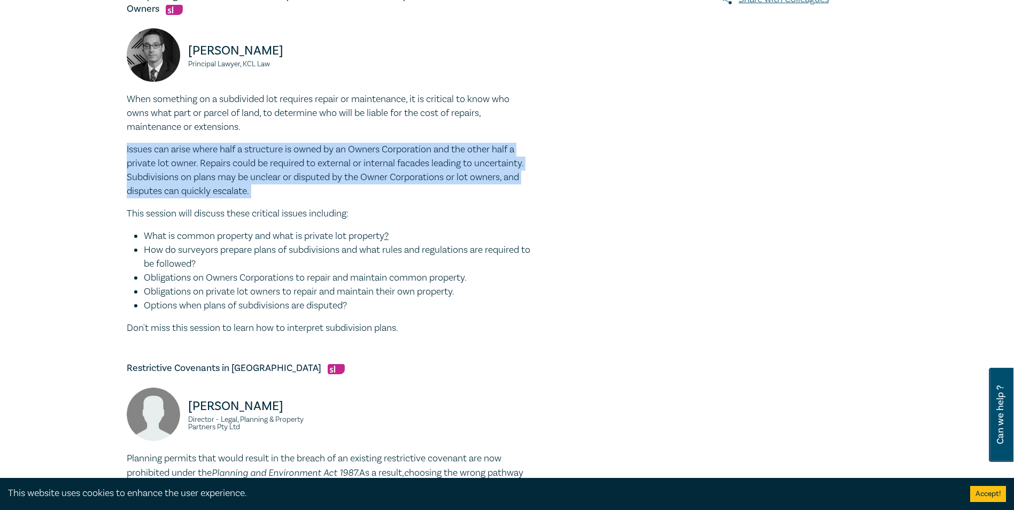
click at [276, 151] on p "Issues can arise where half a structure is owned by an Owners Corporation and t…" at bounding box center [330, 171] width 406 height 56
drag, startPoint x: 276, startPoint y: 151, endPoint x: 269, endPoint y: 157, distance: 9.5
click at [269, 157] on p "Issues can arise where half a structure is owned by an Owners Corporation and t…" at bounding box center [330, 171] width 406 height 56
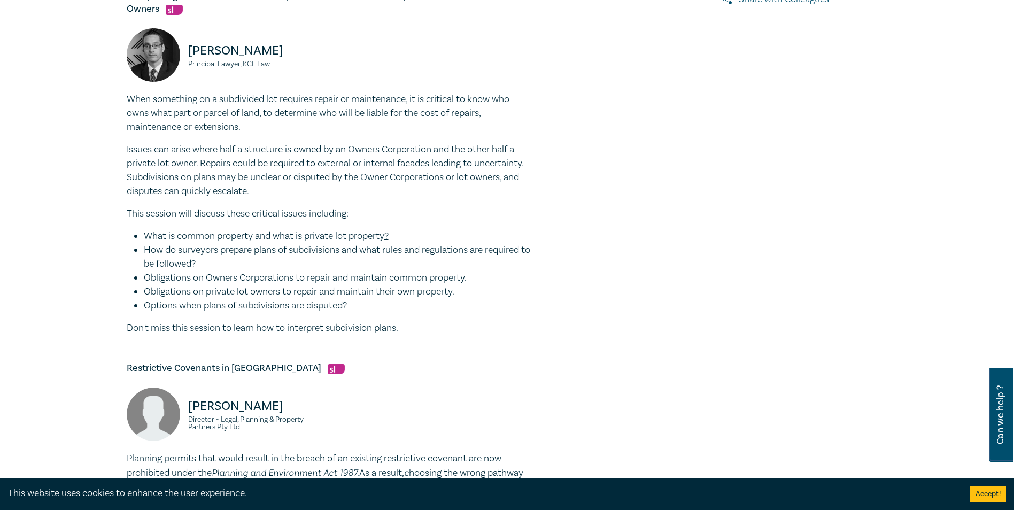
click at [312, 243] on li "How do surveyors prepare plans of subdivisions and what rules and regulations a…" at bounding box center [338, 257] width 389 height 28
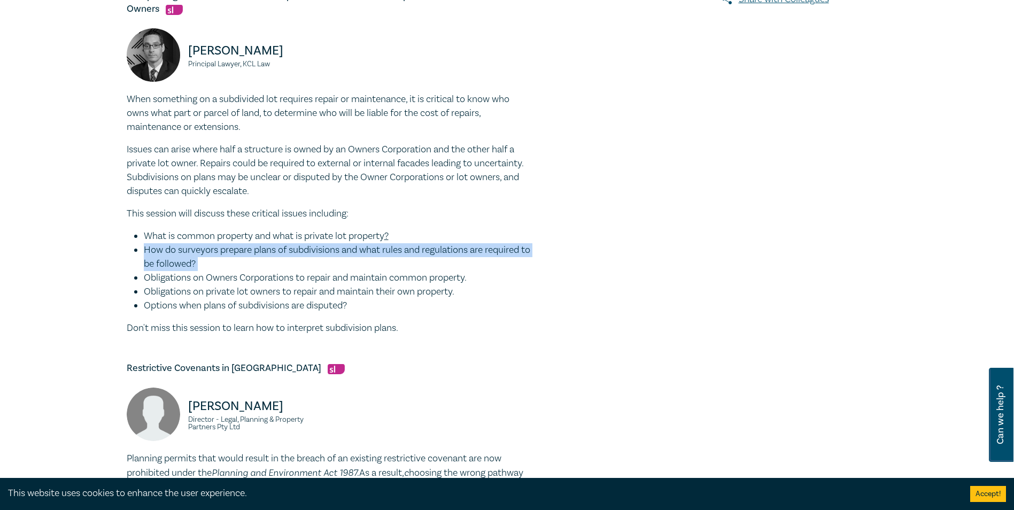
click at [312, 243] on li "How do surveyors prepare plans of subdivisions and what rules and regulations a…" at bounding box center [338, 257] width 389 height 28
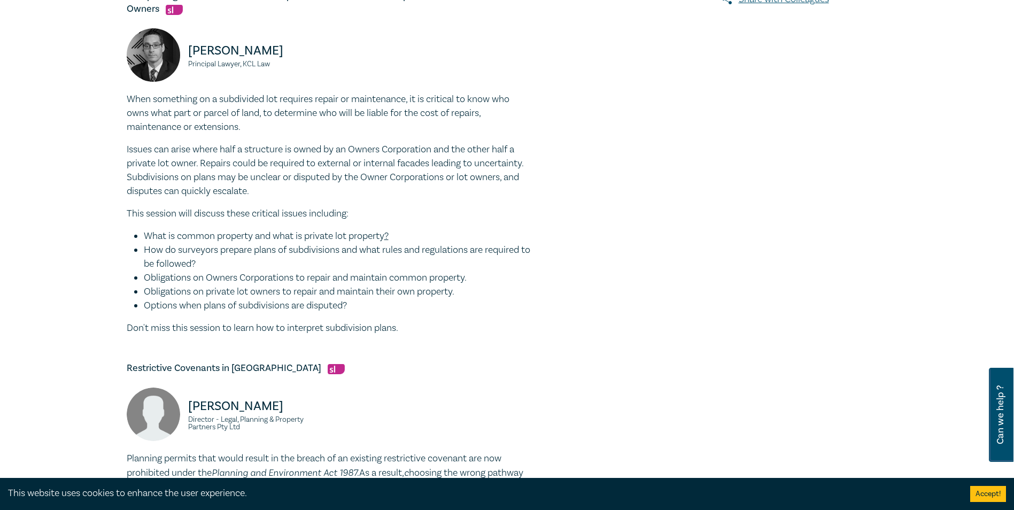
drag, startPoint x: 312, startPoint y: 238, endPoint x: 312, endPoint y: 258, distance: 19.8
click at [312, 285] on li "Obligations on private lot owners to repair and maintain their own property." at bounding box center [338, 292] width 389 height 14
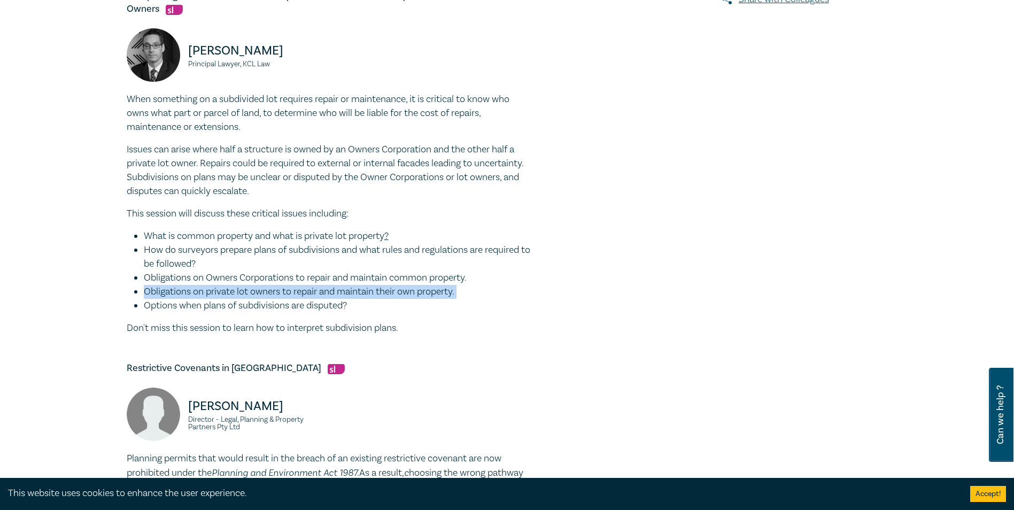
click at [312, 285] on li "Obligations on private lot owners to repair and maintain their own property." at bounding box center [338, 292] width 389 height 14
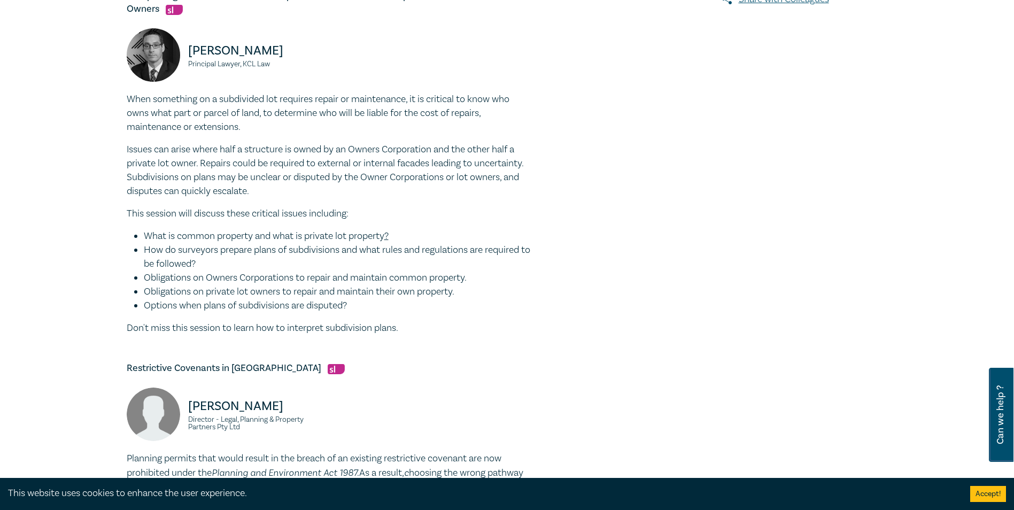
drag, startPoint x: 312, startPoint y: 258, endPoint x: 358, endPoint y: 277, distance: 50.3
click at [357, 299] on li "Options when plans of subdivisions are disputed?" at bounding box center [338, 306] width 389 height 14
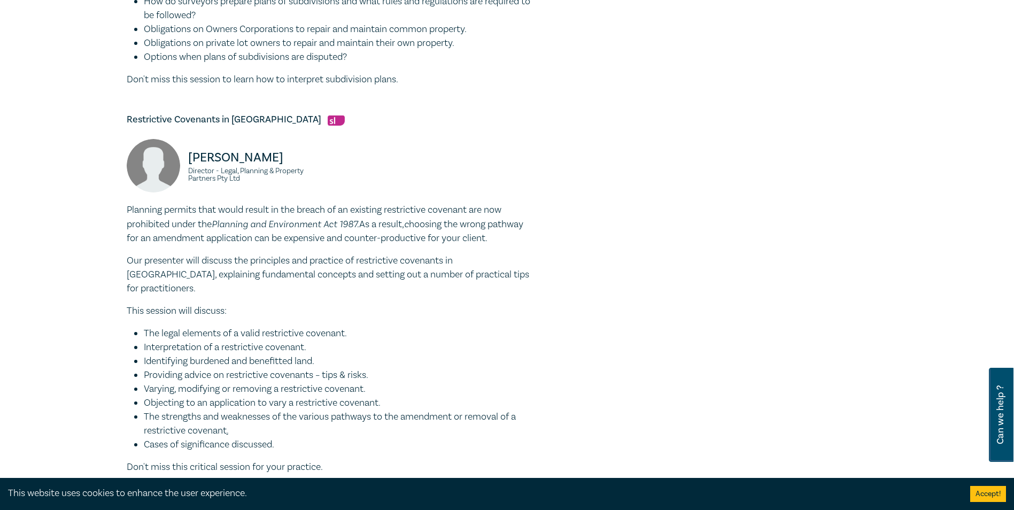
scroll to position [695, 0]
